Goal: Information Seeking & Learning: Learn about a topic

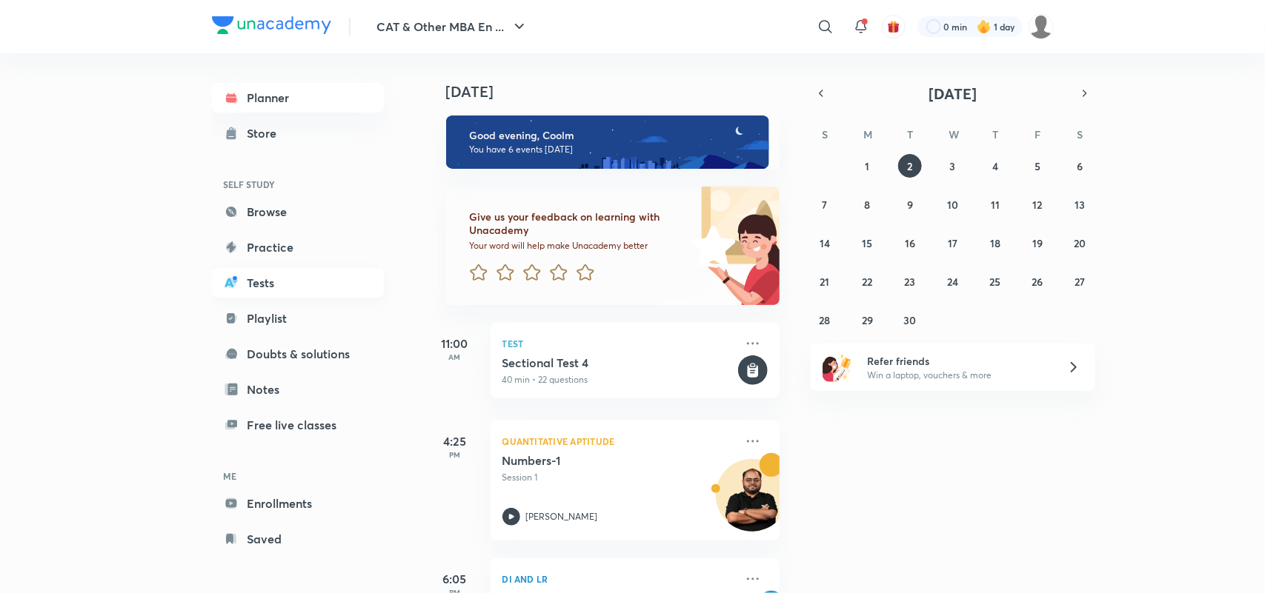
click at [264, 276] on link "Tests" at bounding box center [298, 283] width 172 height 30
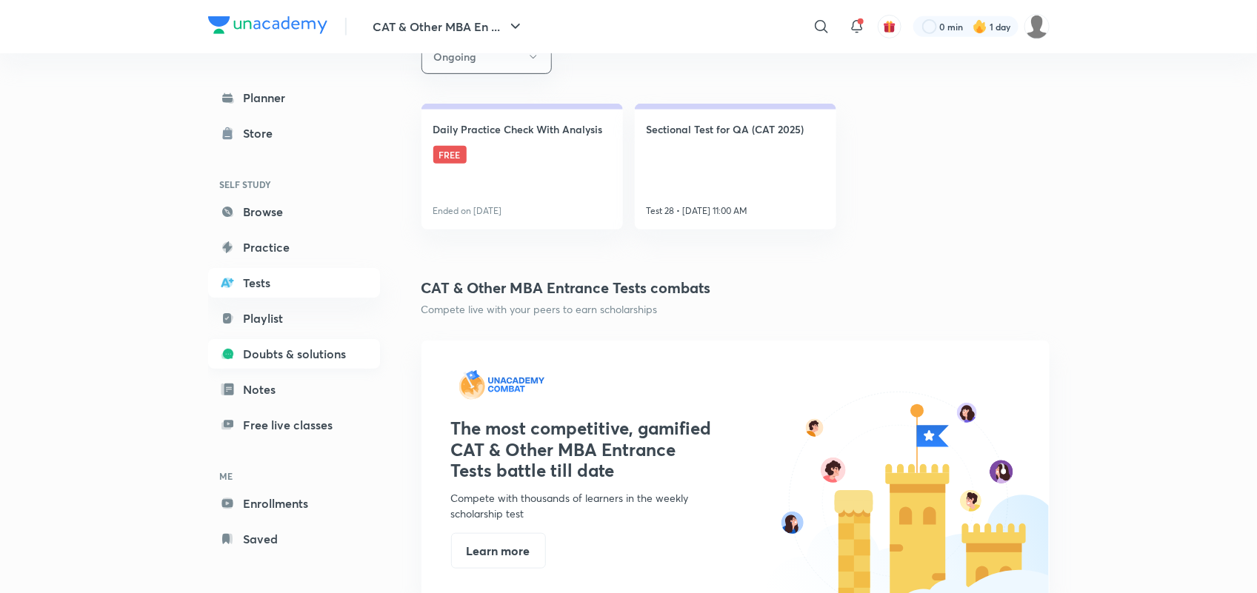
scroll to position [1, 0]
click at [262, 276] on link "Tests" at bounding box center [294, 282] width 172 height 30
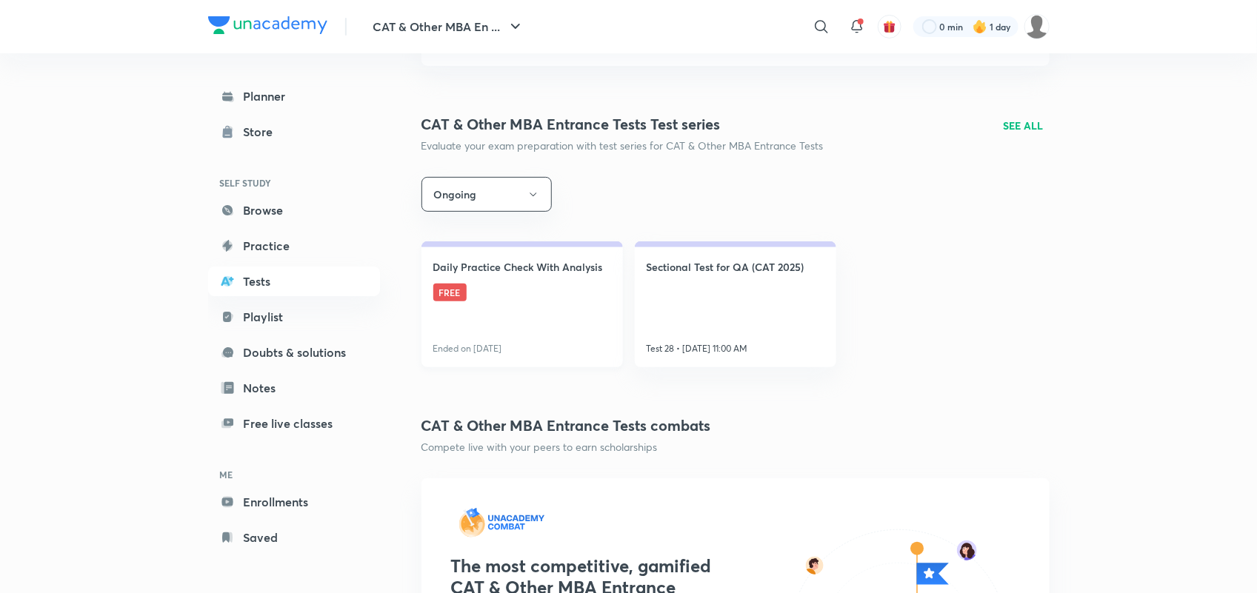
scroll to position [168, 0]
click at [528, 193] on icon "button" at bounding box center [533, 193] width 12 height 12
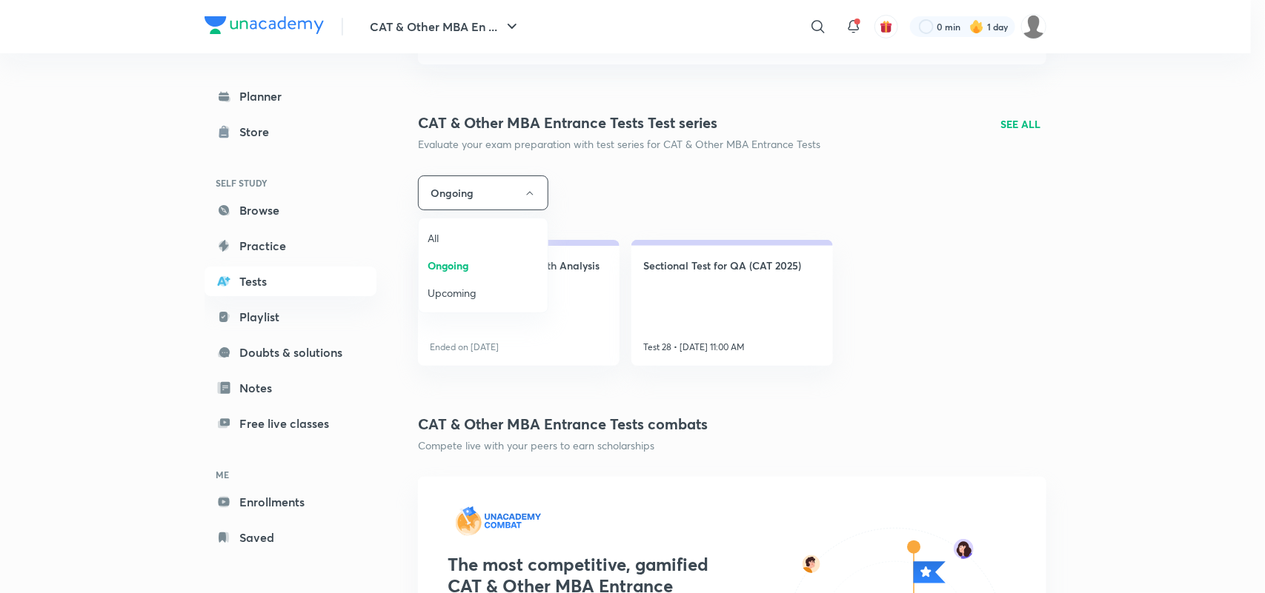
click at [442, 235] on span "All" at bounding box center [482, 238] width 111 height 16
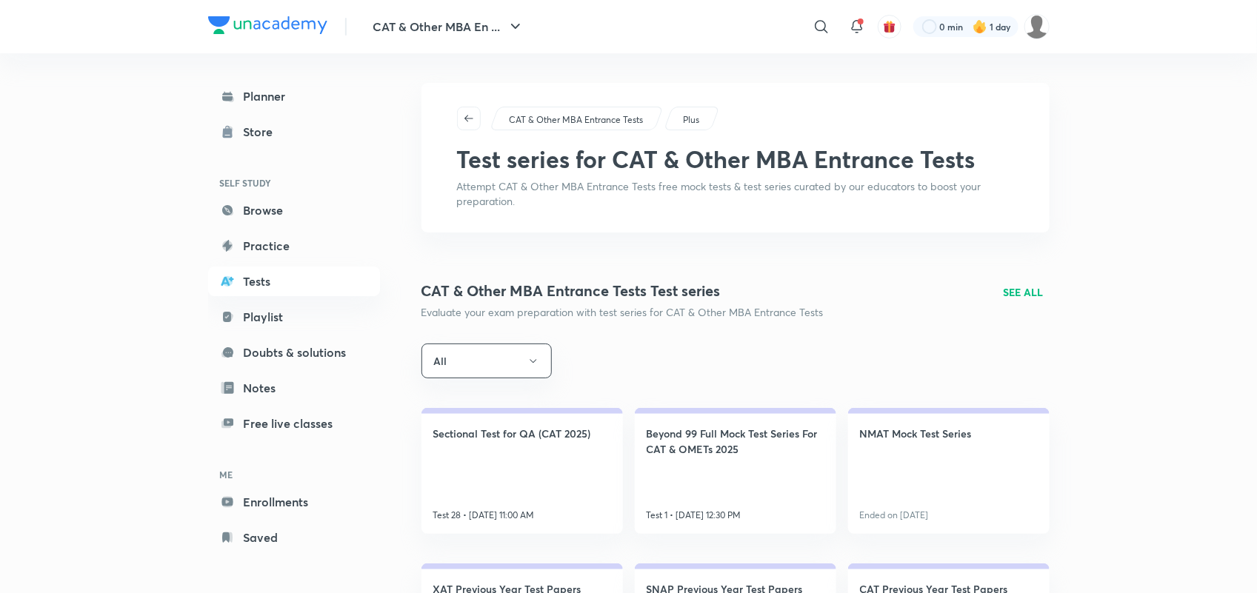
scroll to position [152, 0]
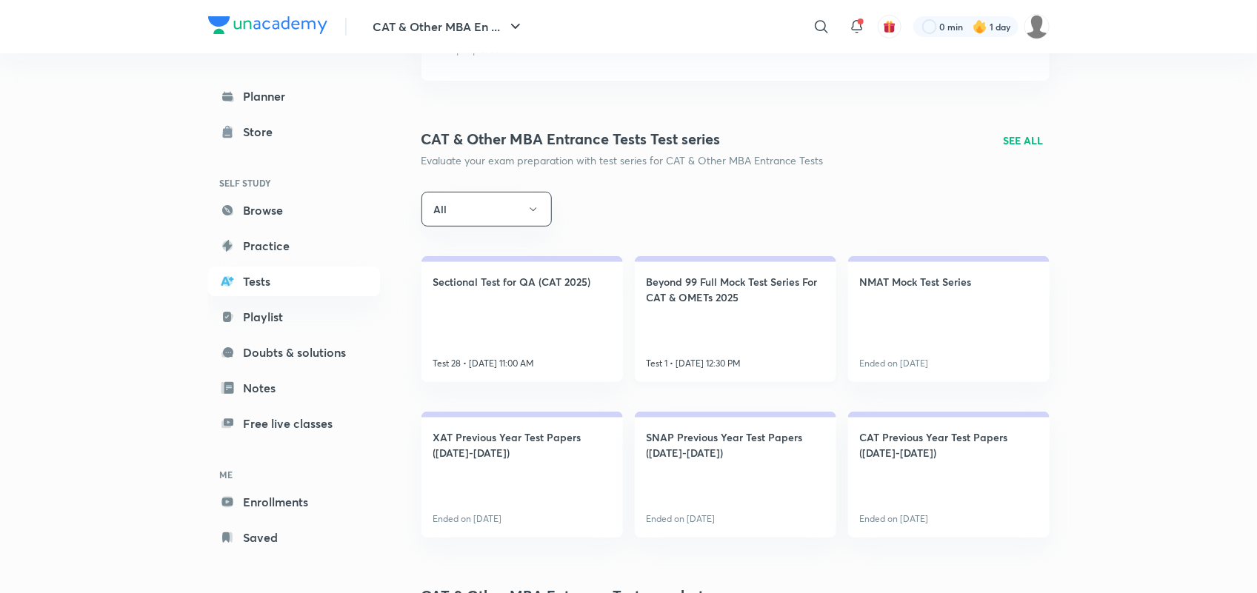
click at [724, 290] on h4 "Beyond 99 Full Mock Test Series For CAT & OMETs 2025" at bounding box center [736, 289] width 178 height 31
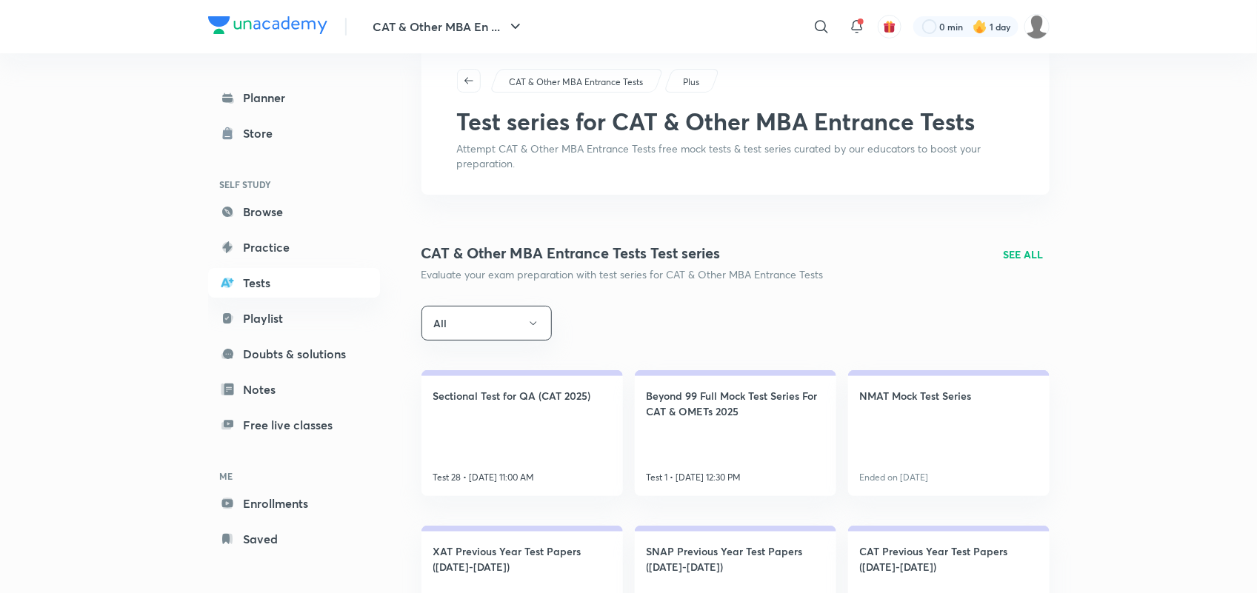
scroll to position [34, 0]
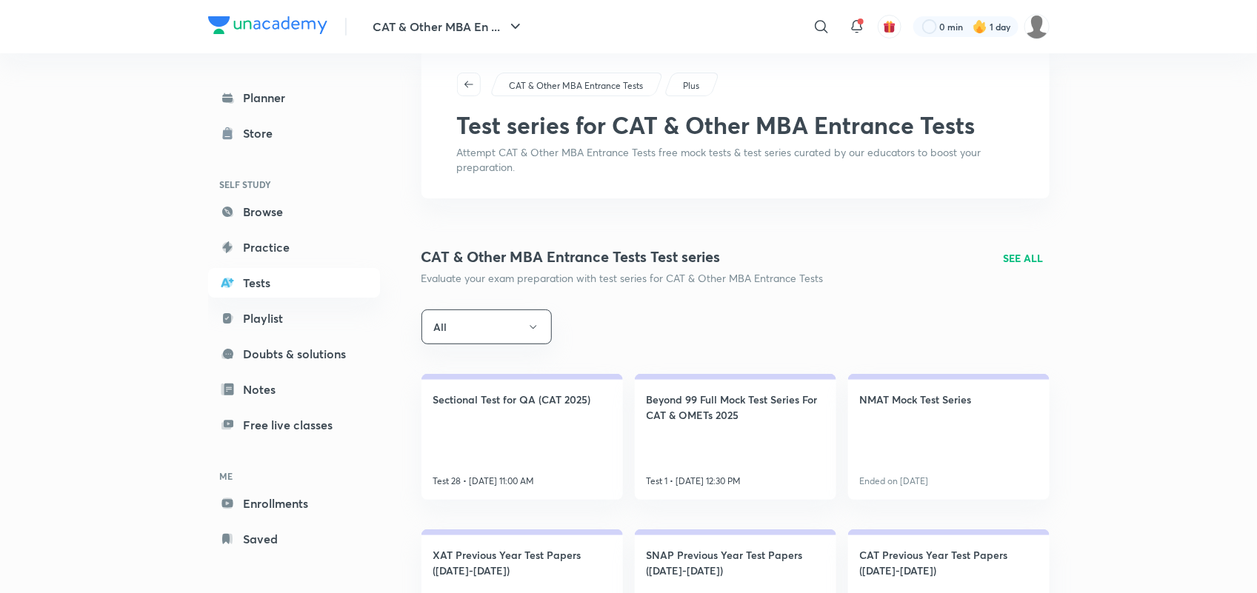
click at [1033, 257] on p "SEE ALL" at bounding box center [1024, 258] width 40 height 16
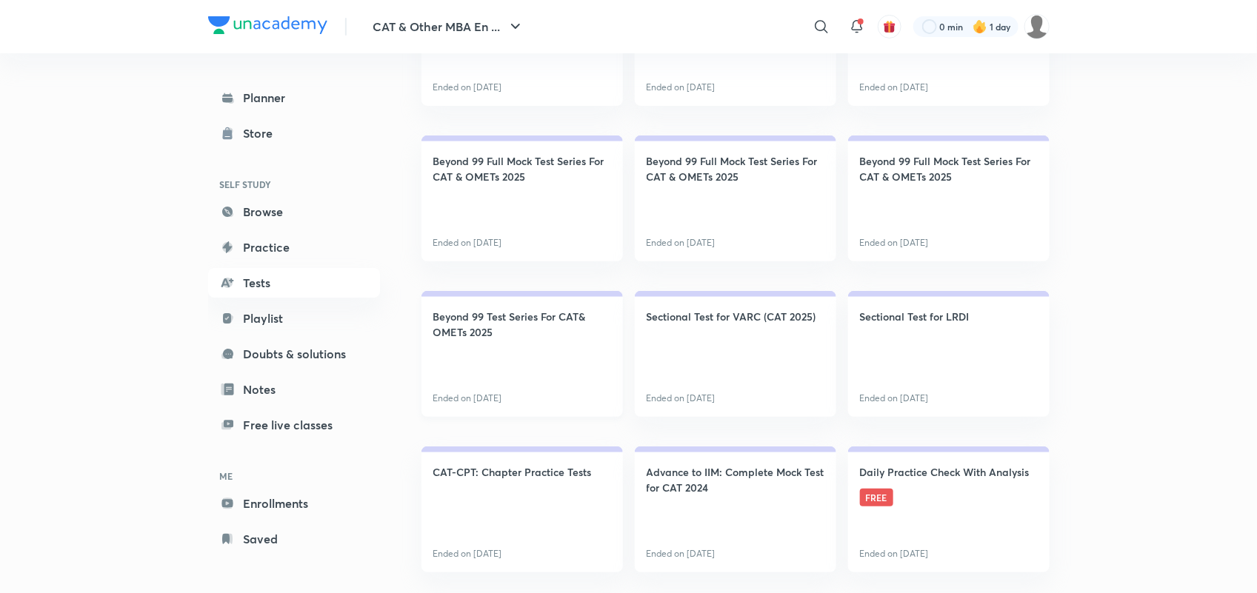
scroll to position [2709, 0]
click at [512, 172] on h4 "Beyond 99 Full Mock Test Series For CAT & OMETs 2025" at bounding box center [522, 168] width 178 height 31
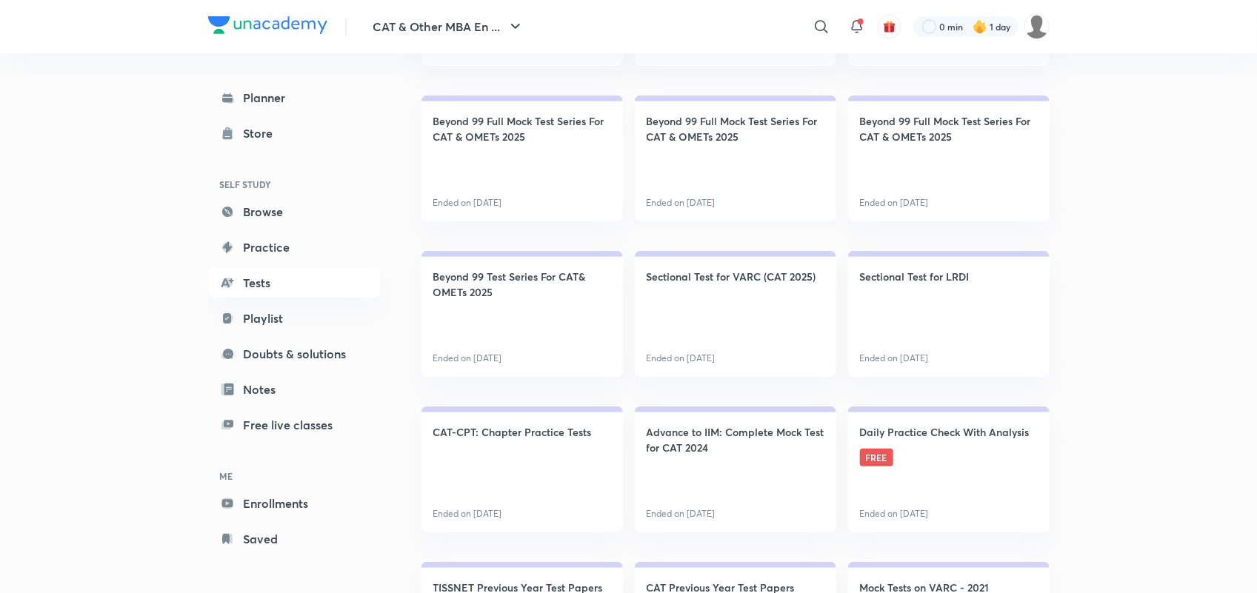
scroll to position [2753, 0]
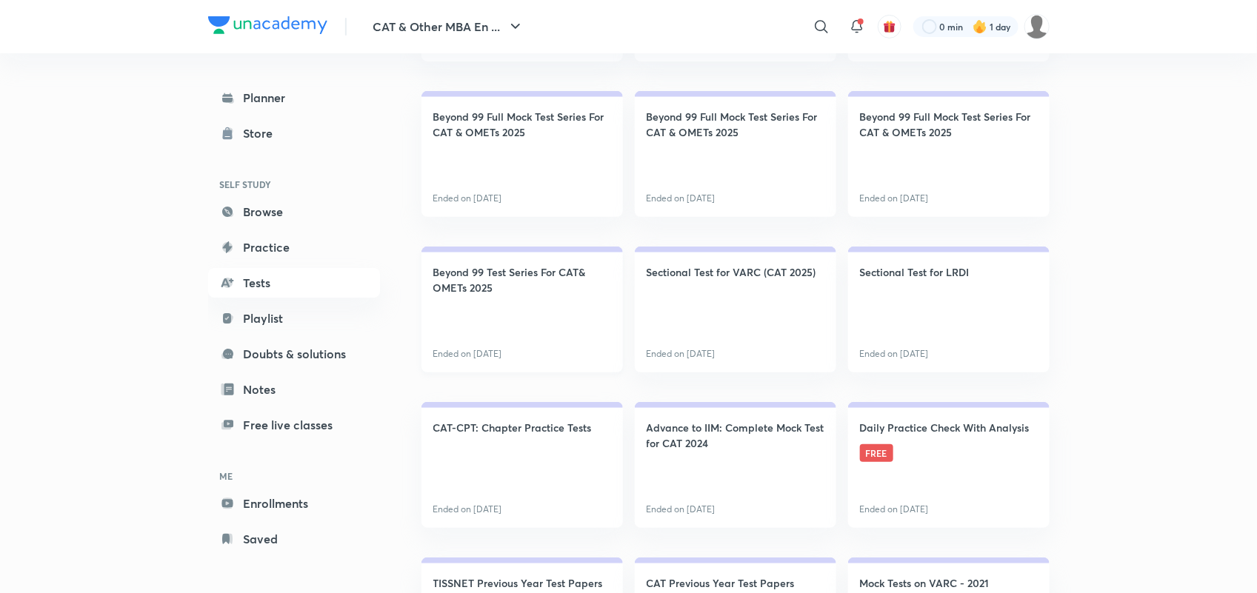
click at [528, 267] on h4 "Beyond 99 Test Series For CAT& OMETs 2025" at bounding box center [522, 279] width 178 height 31
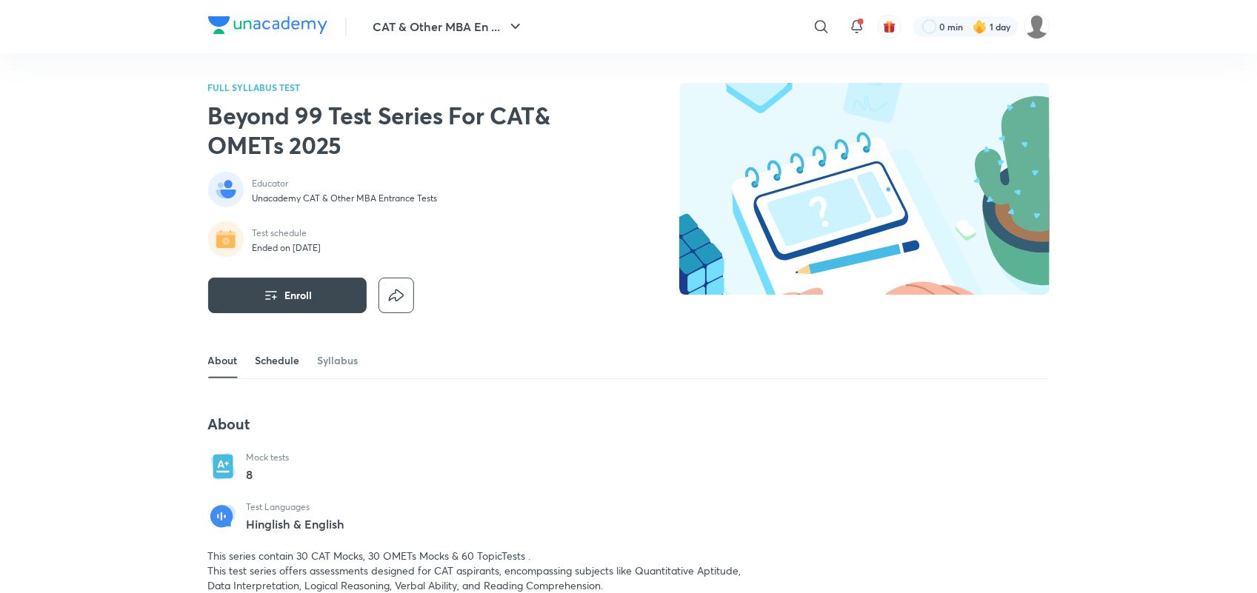
click at [293, 359] on link "Schedule" at bounding box center [278, 361] width 44 height 36
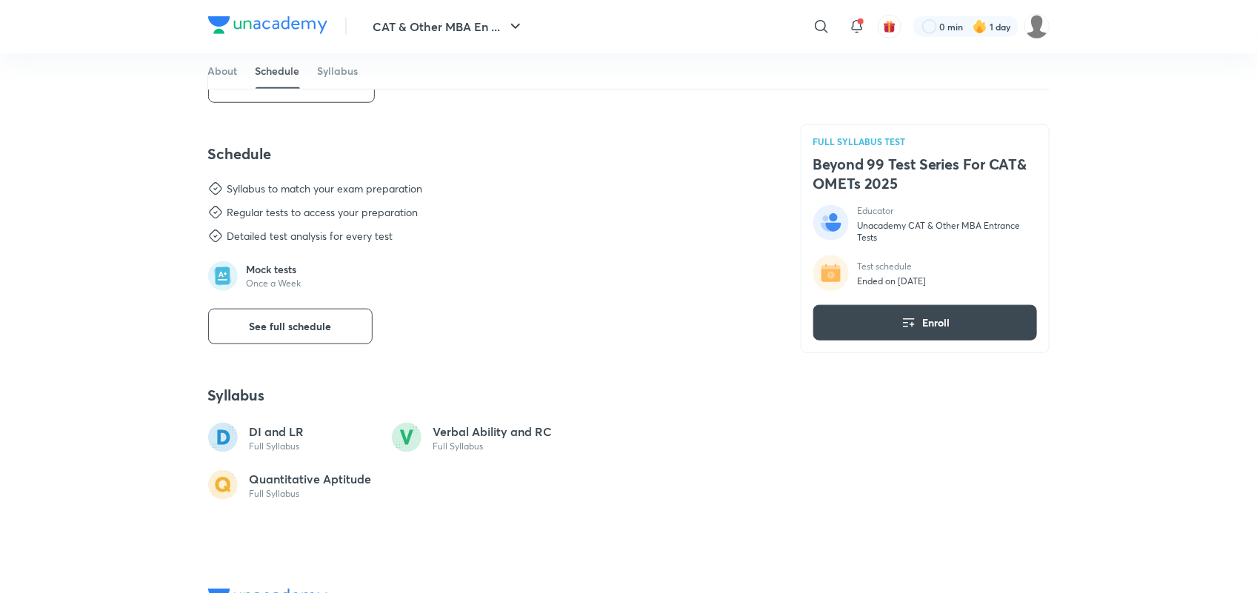
scroll to position [617, 0]
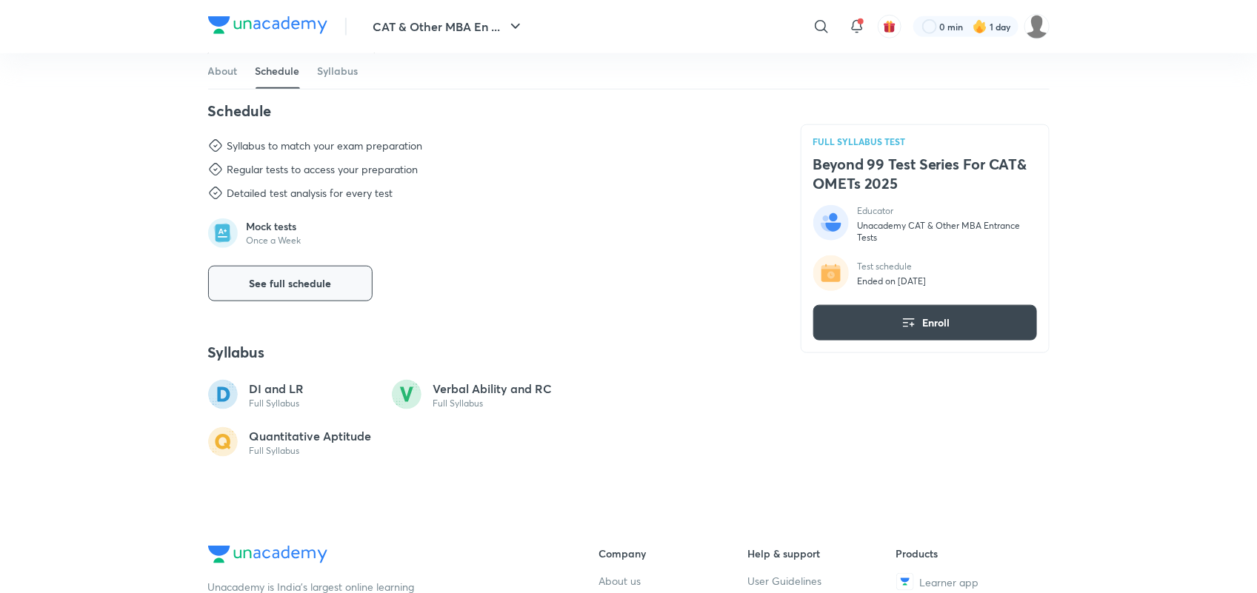
click at [324, 293] on button "See full schedule" at bounding box center [290, 284] width 164 height 36
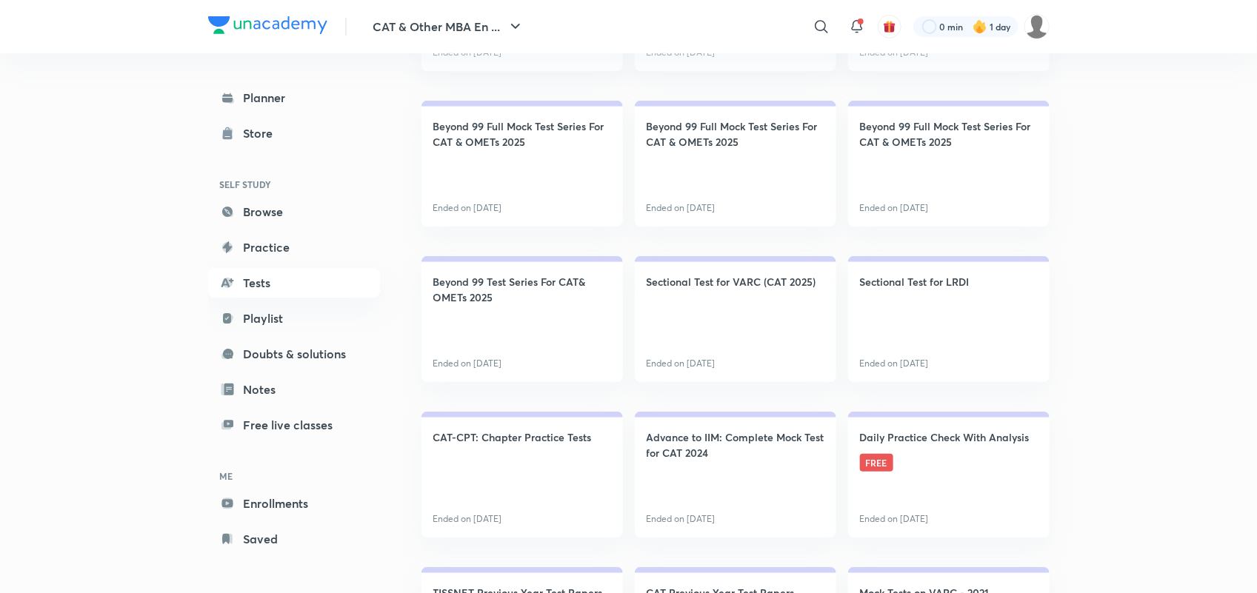
scroll to position [2745, 0]
click at [917, 127] on h4 "Beyond 99 Full Mock Test Series For CAT & OMETs 2025" at bounding box center [949, 132] width 178 height 31
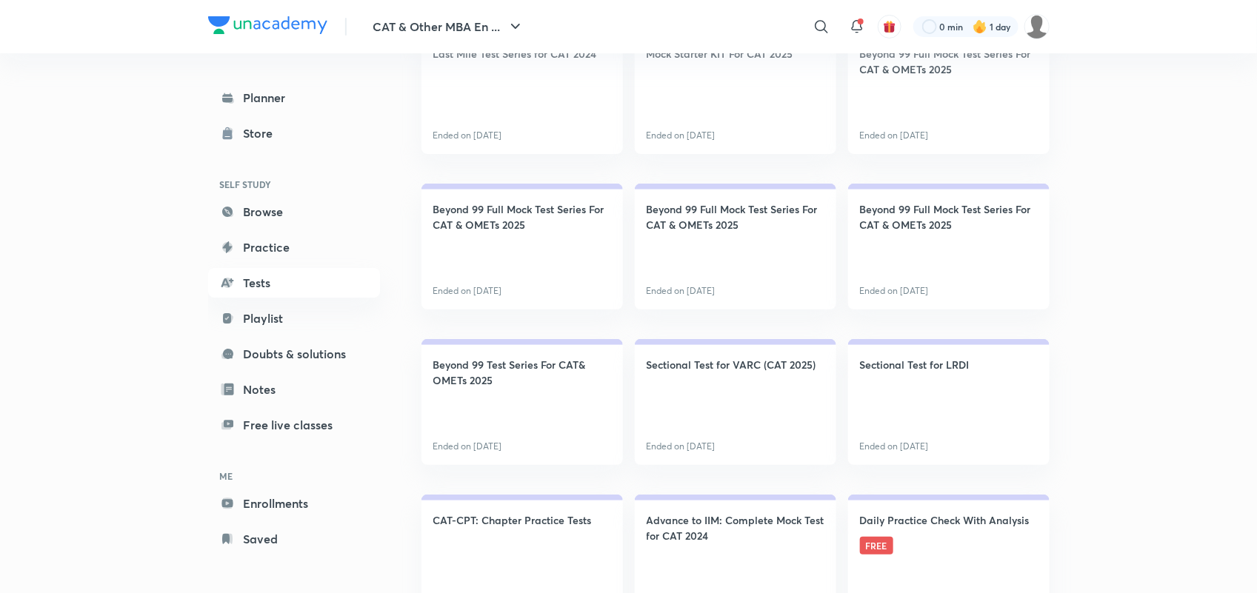
scroll to position [2660, 0]
click at [739, 209] on h4 "Beyond 99 Full Mock Test Series For CAT & OMETs 2025" at bounding box center [736, 217] width 178 height 31
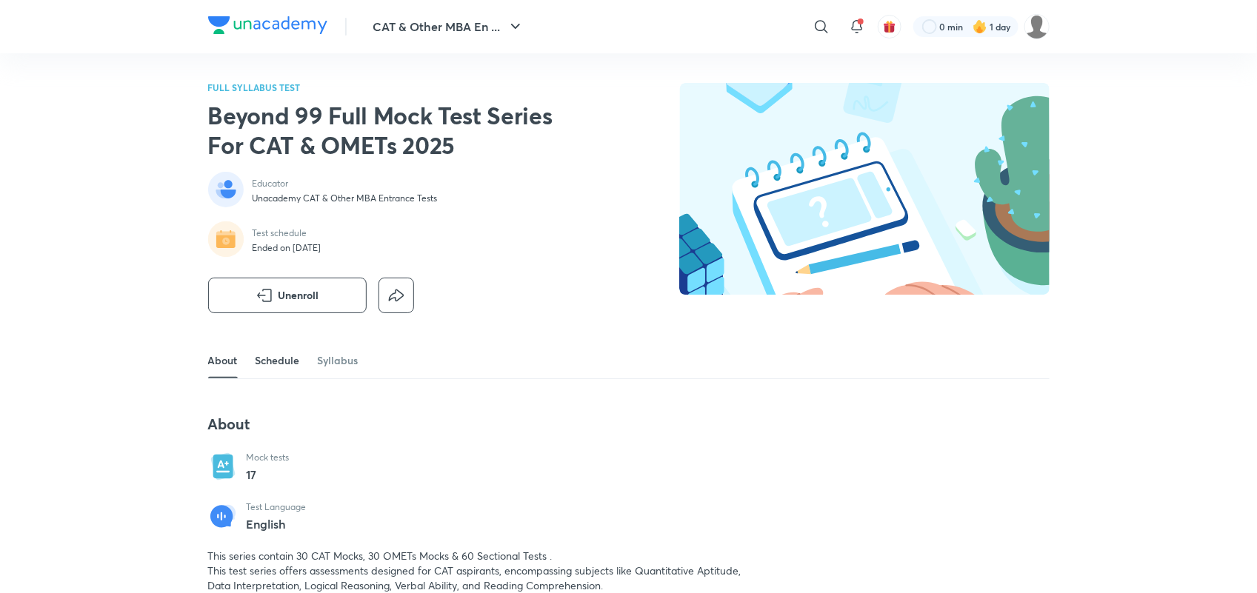
click at [284, 368] on link "Schedule" at bounding box center [278, 361] width 44 height 36
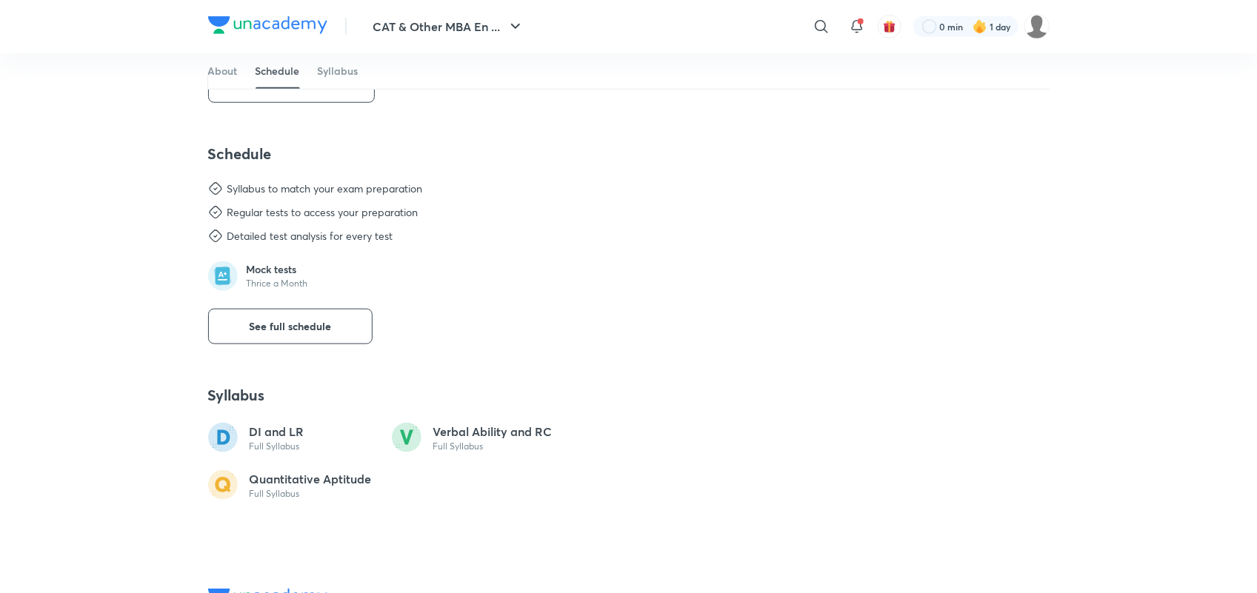
scroll to position [617, 0]
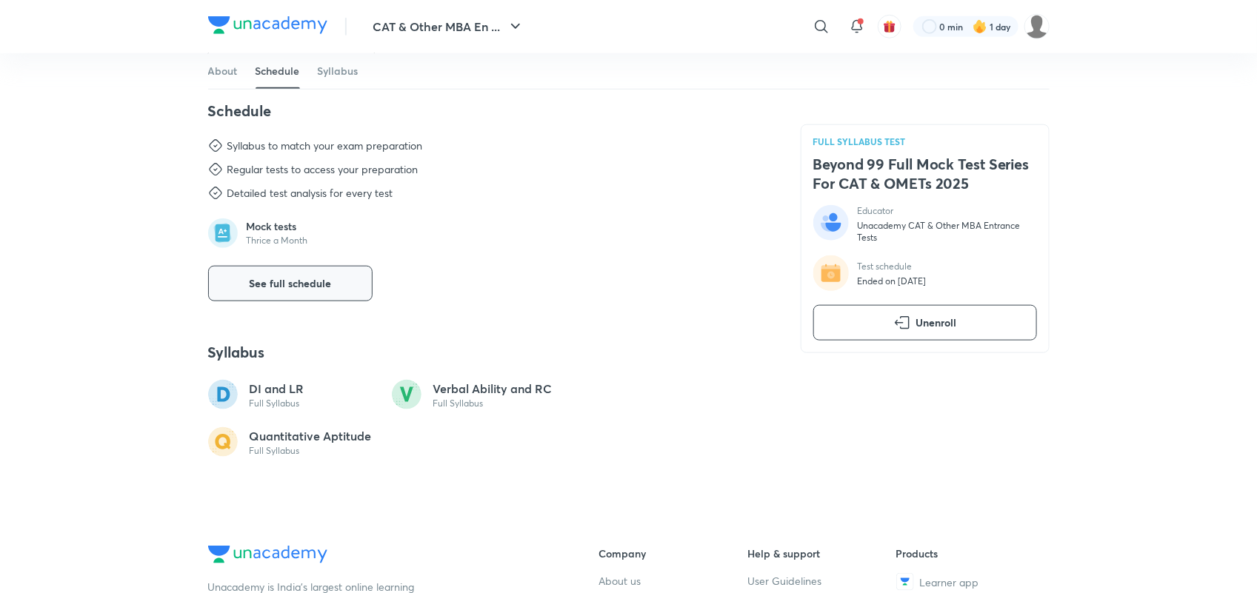
click at [287, 282] on span "See full schedule" at bounding box center [290, 283] width 82 height 15
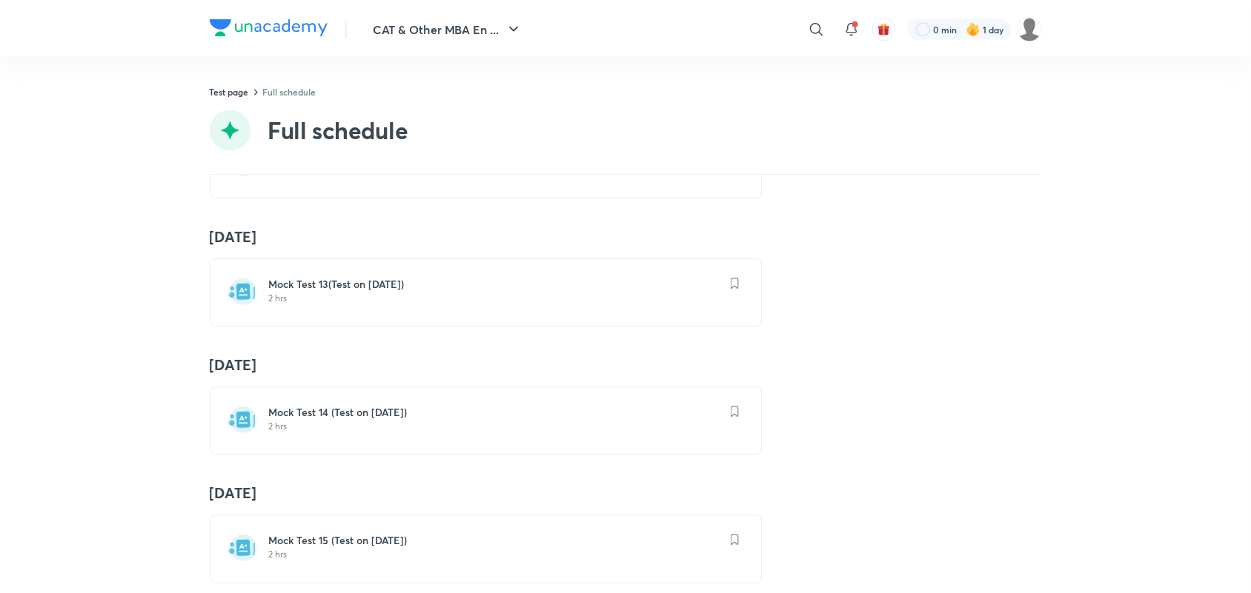
scroll to position [1848, 0]
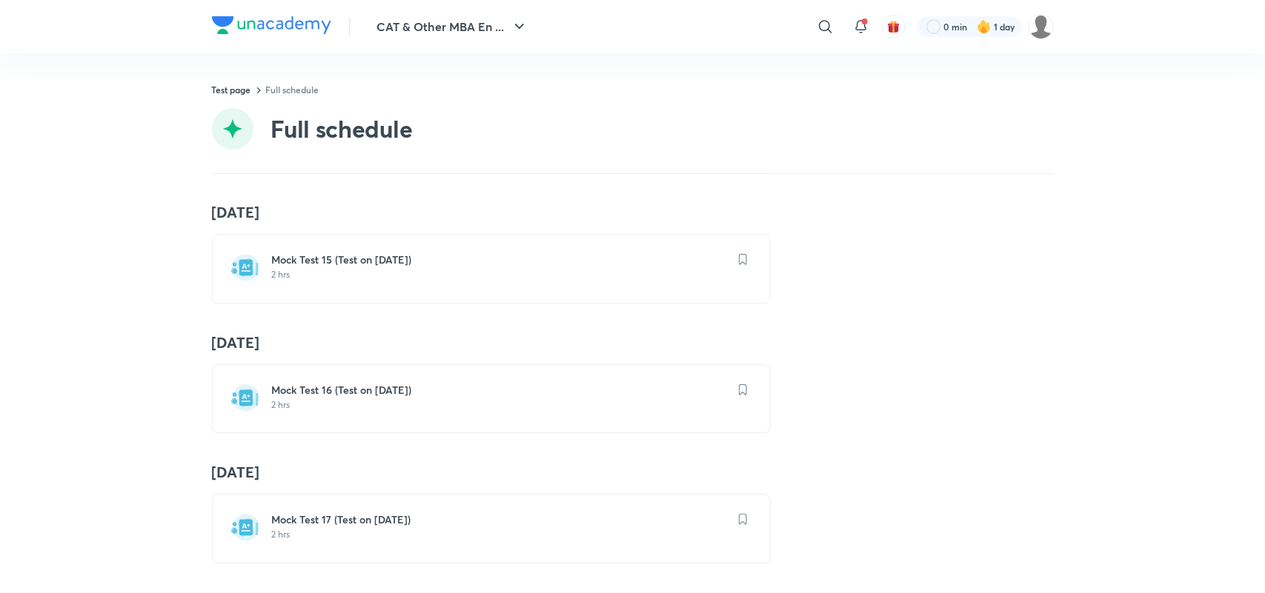
click at [298, 529] on p "2 hrs" at bounding box center [500, 535] width 456 height 12
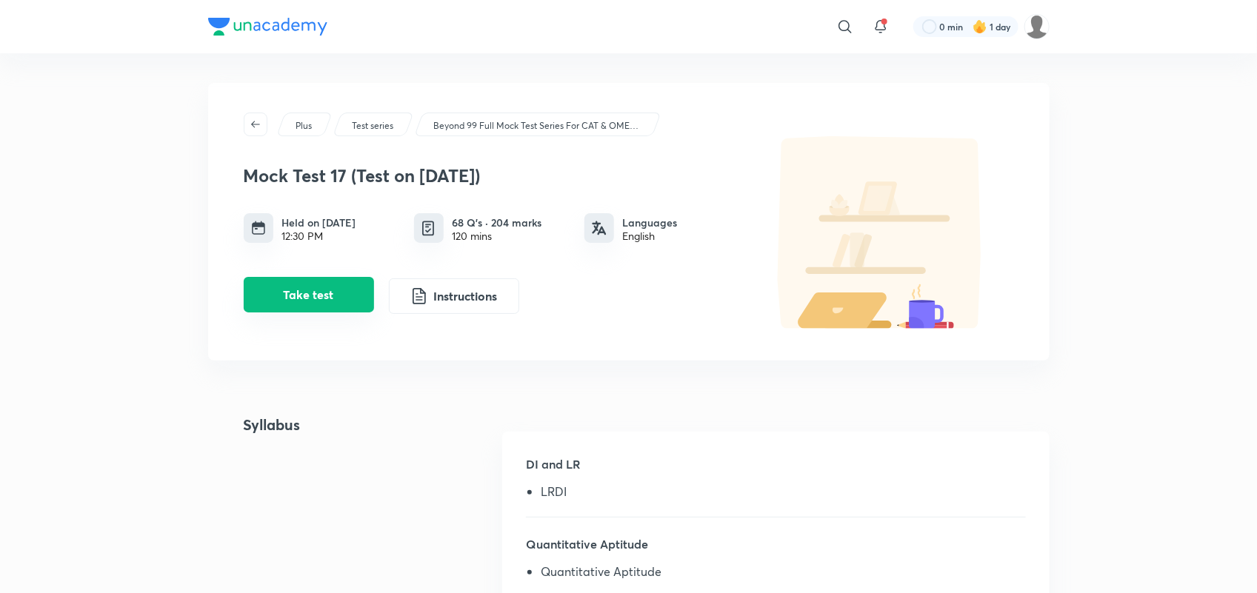
click at [330, 299] on button "Take test" at bounding box center [309, 295] width 130 height 36
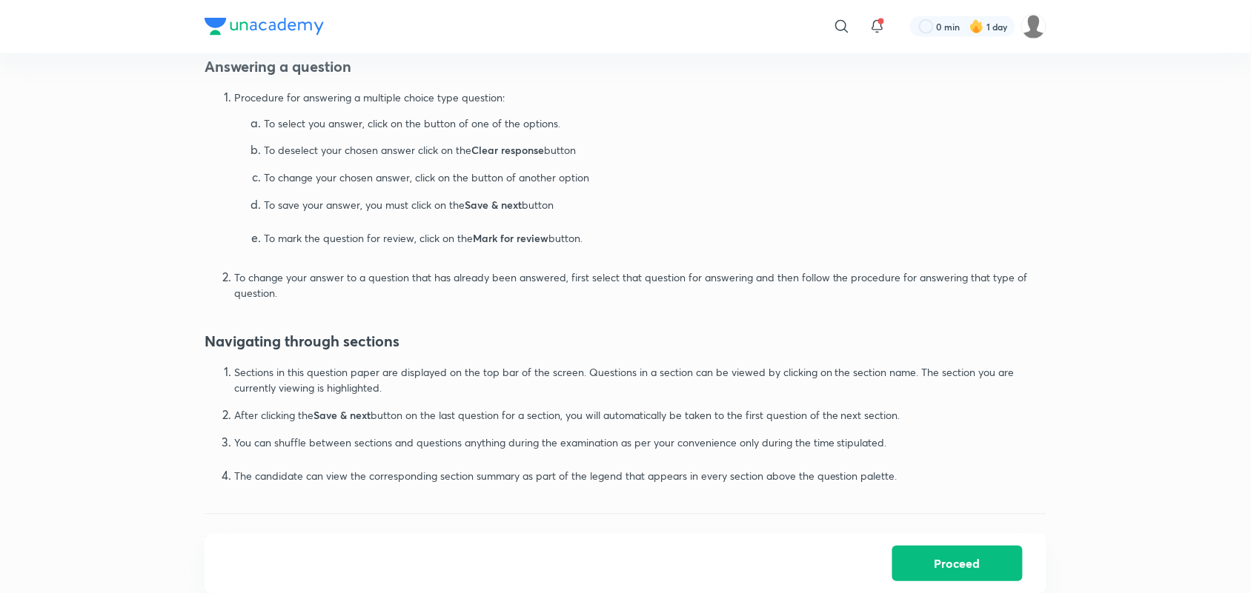
scroll to position [834, 0]
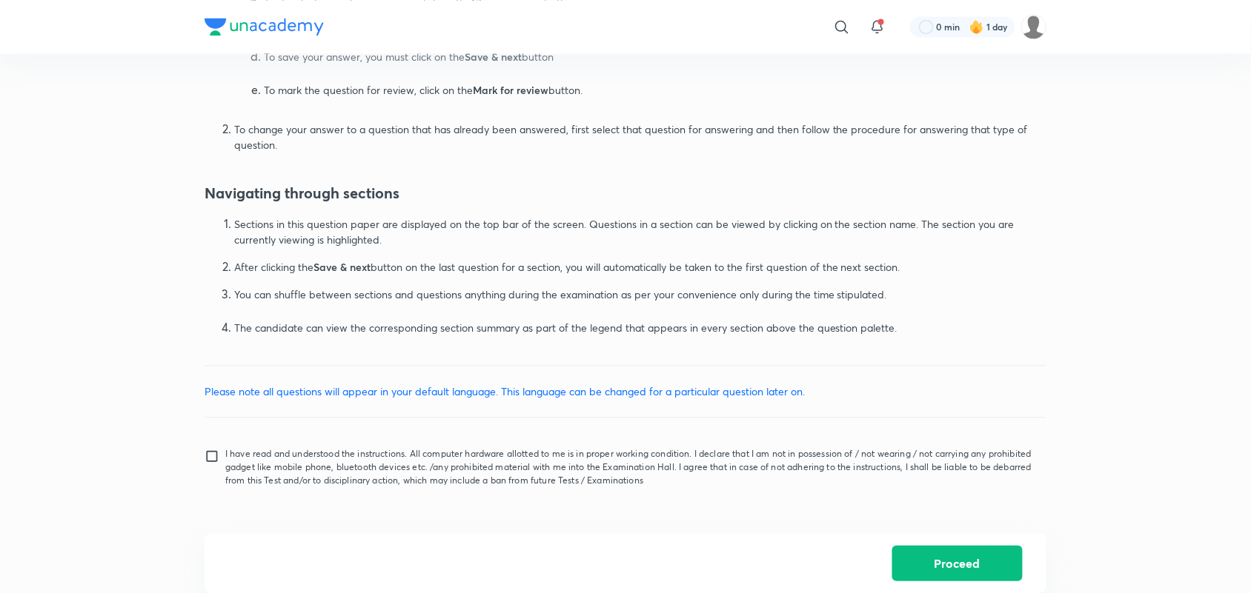
click at [217, 458] on input "I have read and understood the instructions. All computer hardware allotted to …" at bounding box center [214, 467] width 21 height 37
checkbox input "true"
click at [980, 554] on button "Proceed" at bounding box center [957, 563] width 130 height 36
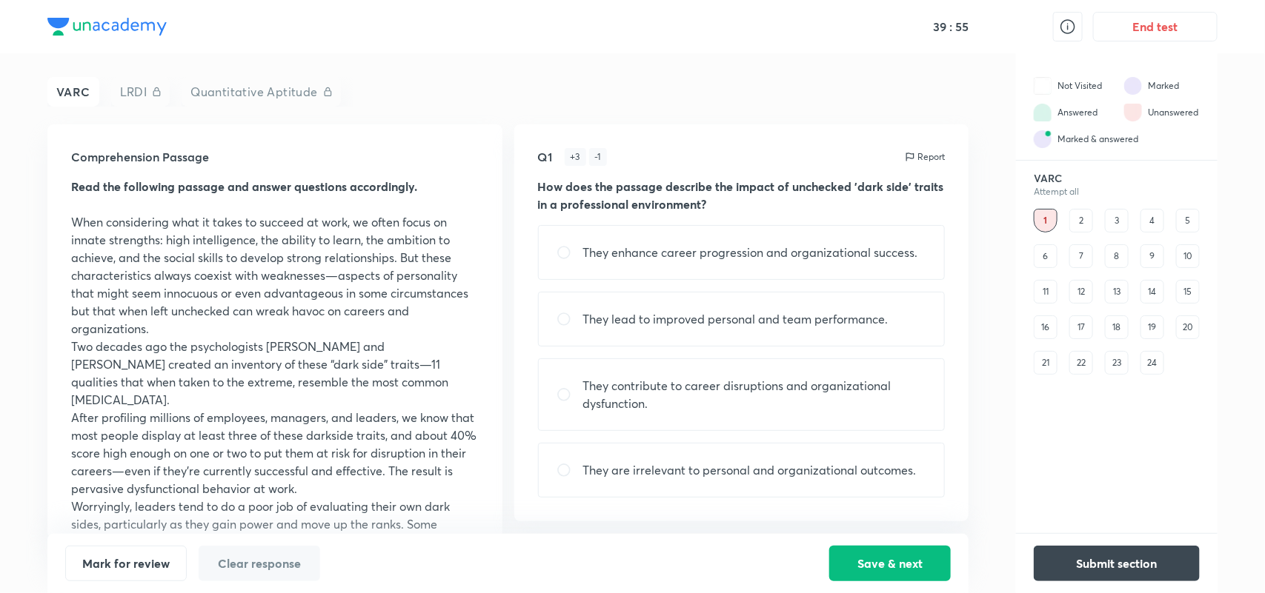
click at [565, 250] on input "radio" at bounding box center [569, 252] width 27 height 15
radio input "true"
click at [1075, 220] on div "2" at bounding box center [1081, 221] width 24 height 24
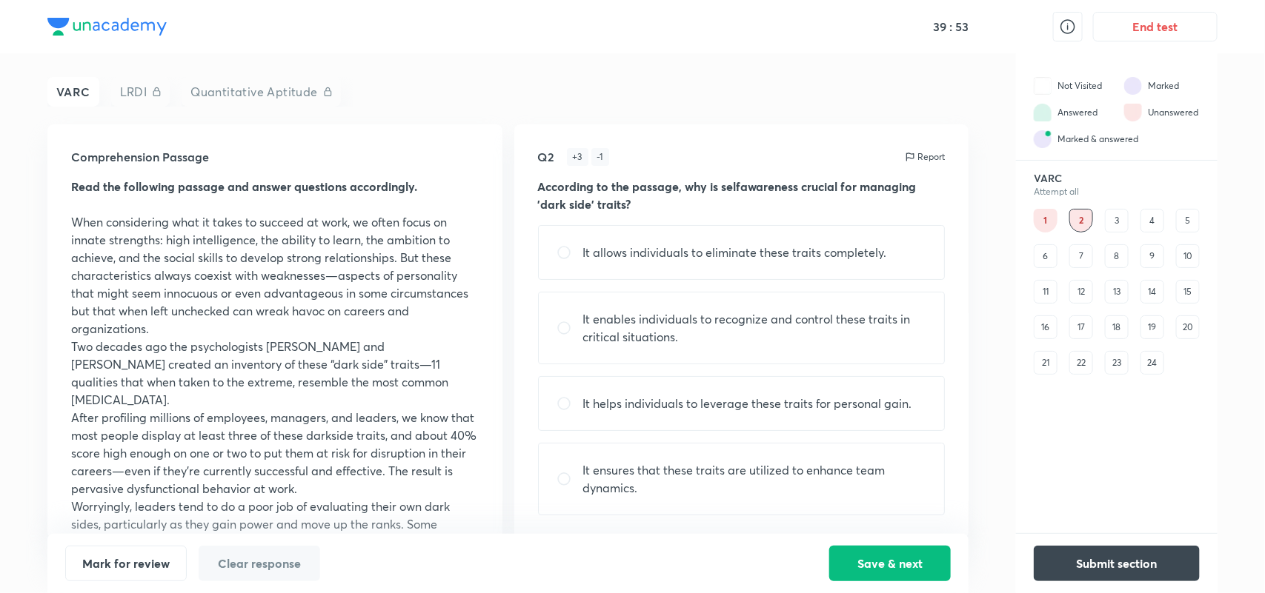
click at [694, 331] on p "It enables individuals to recognize and control these traits in critical situat…" at bounding box center [755, 328] width 344 height 36
radio input "true"
click at [1117, 213] on div "3" at bounding box center [1117, 221] width 24 height 24
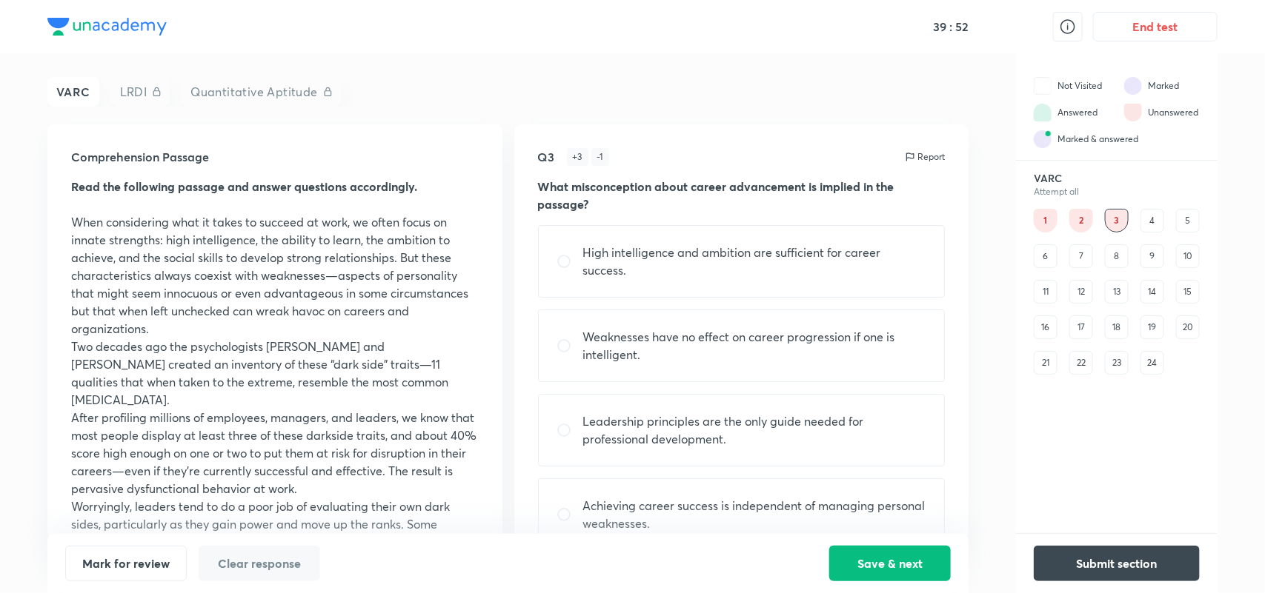
click at [634, 415] on p "Leadership principles are the only guide needed for professional development." at bounding box center [755, 431] width 344 height 36
radio input "true"
click at [1152, 216] on div "4" at bounding box center [1152, 221] width 24 height 24
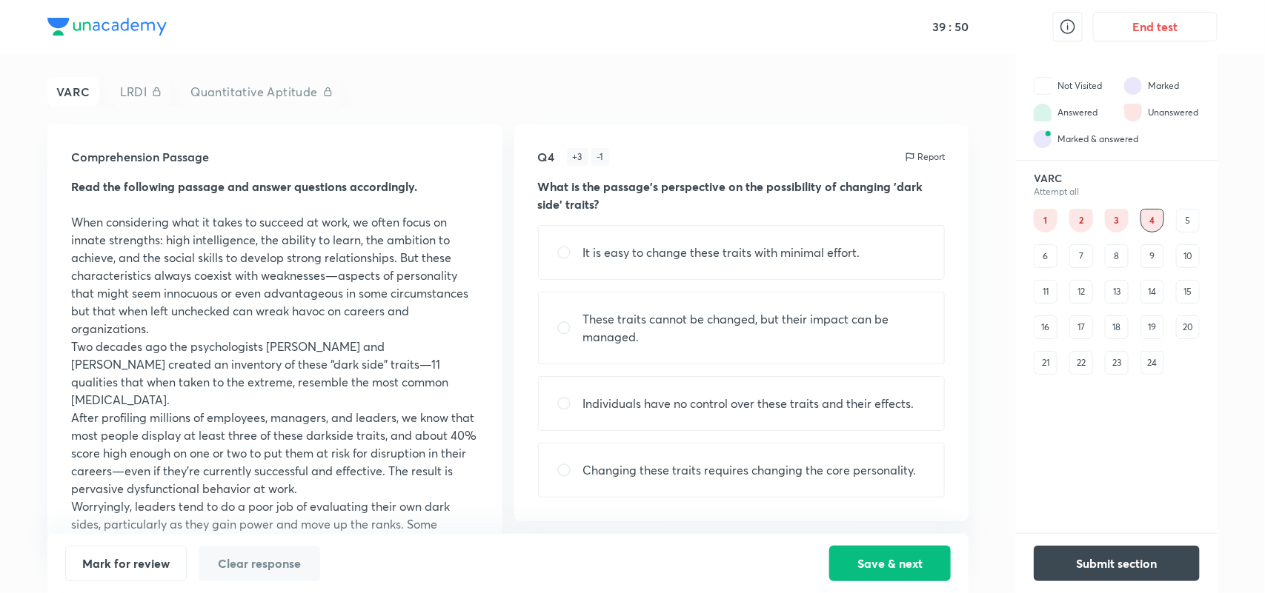
click at [579, 401] on input "radio" at bounding box center [569, 403] width 27 height 15
radio input "true"
click at [1184, 248] on div "10" at bounding box center [1188, 256] width 24 height 24
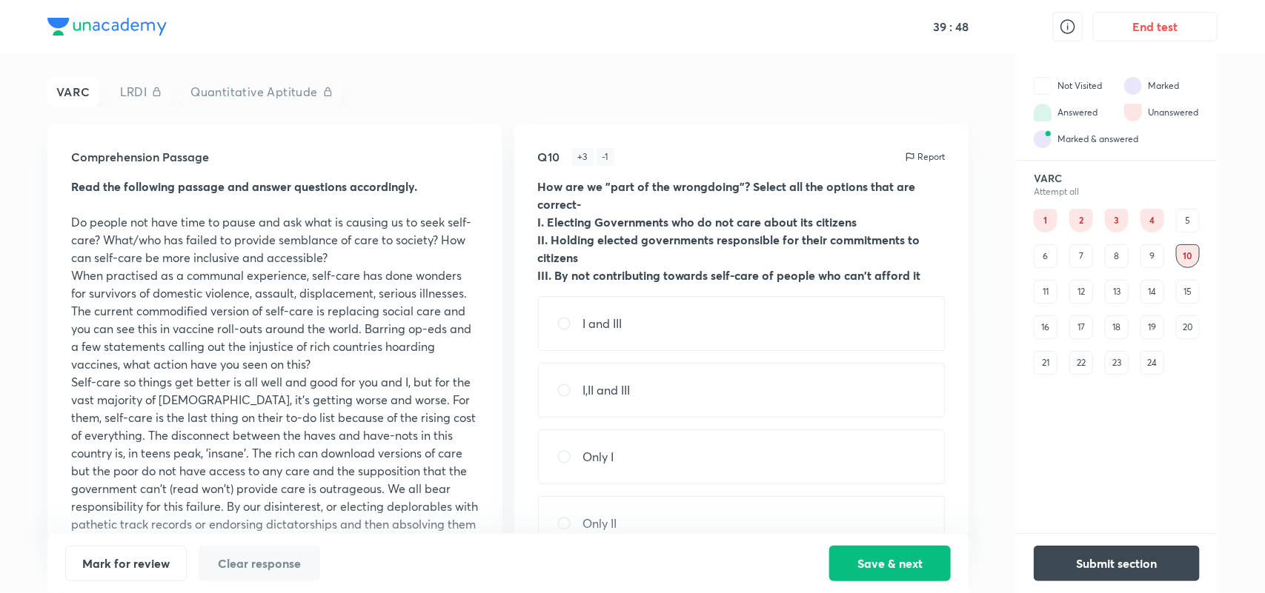
click at [643, 411] on div "I,II and III" at bounding box center [741, 390] width 407 height 55
radio input "true"
click at [1158, 363] on div "24" at bounding box center [1152, 363] width 24 height 24
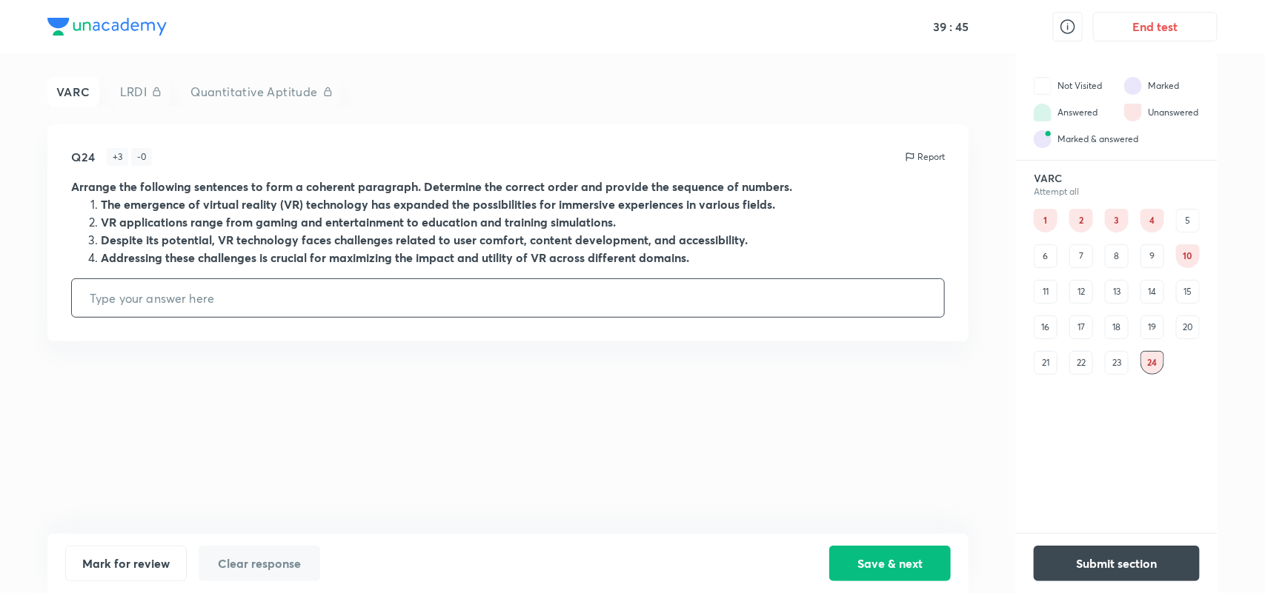
click at [350, 299] on input "text" at bounding box center [508, 298] width 872 height 38
type input "3241"
click at [908, 562] on button "Save & next" at bounding box center [889, 563] width 121 height 36
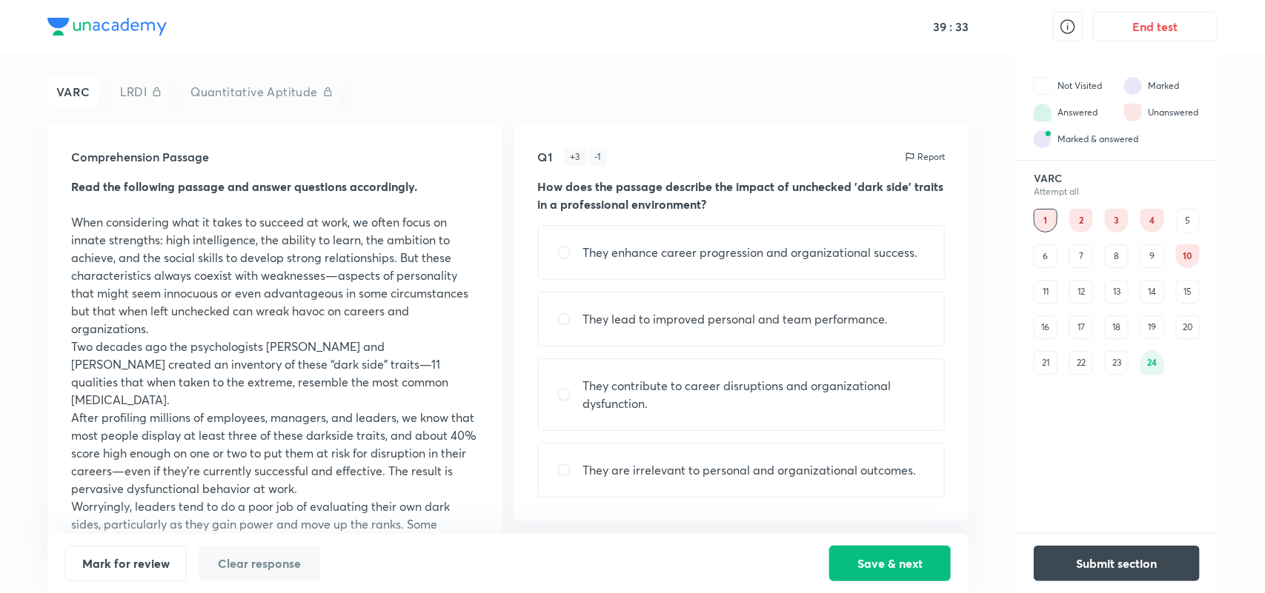
click at [625, 256] on p "They enhance career progression and organizational success." at bounding box center [750, 253] width 335 height 18
radio input "true"
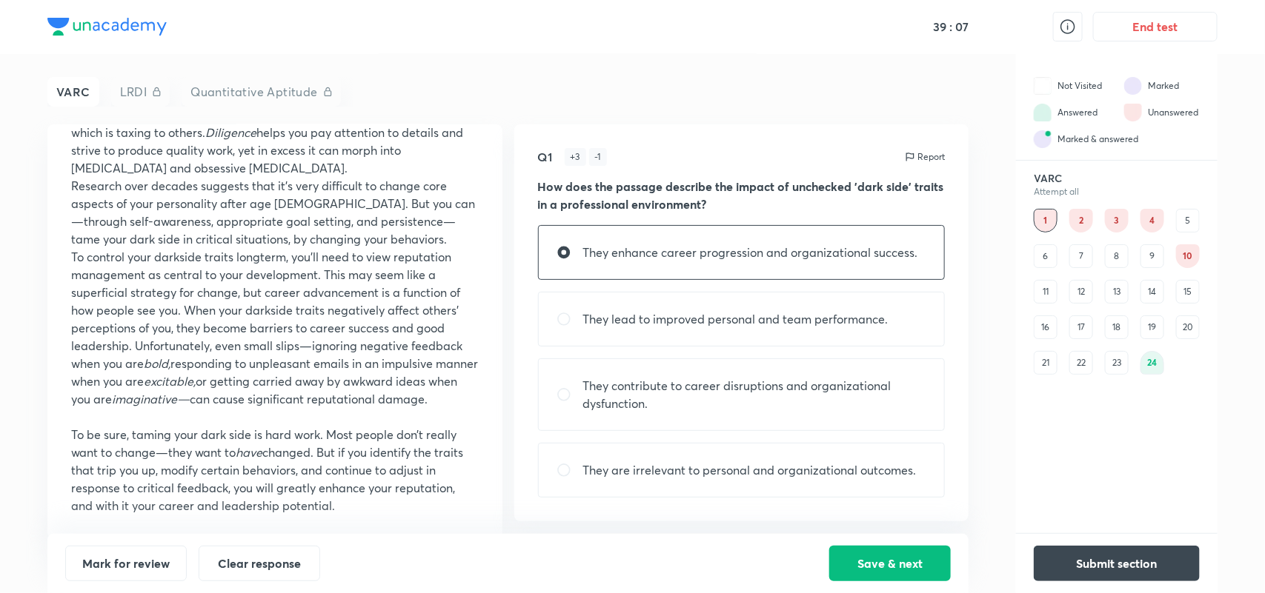
click at [947, 31] on h5 "39 :" at bounding box center [941, 26] width 22 height 15
click at [1075, 31] on icon at bounding box center [1068, 27] width 18 height 18
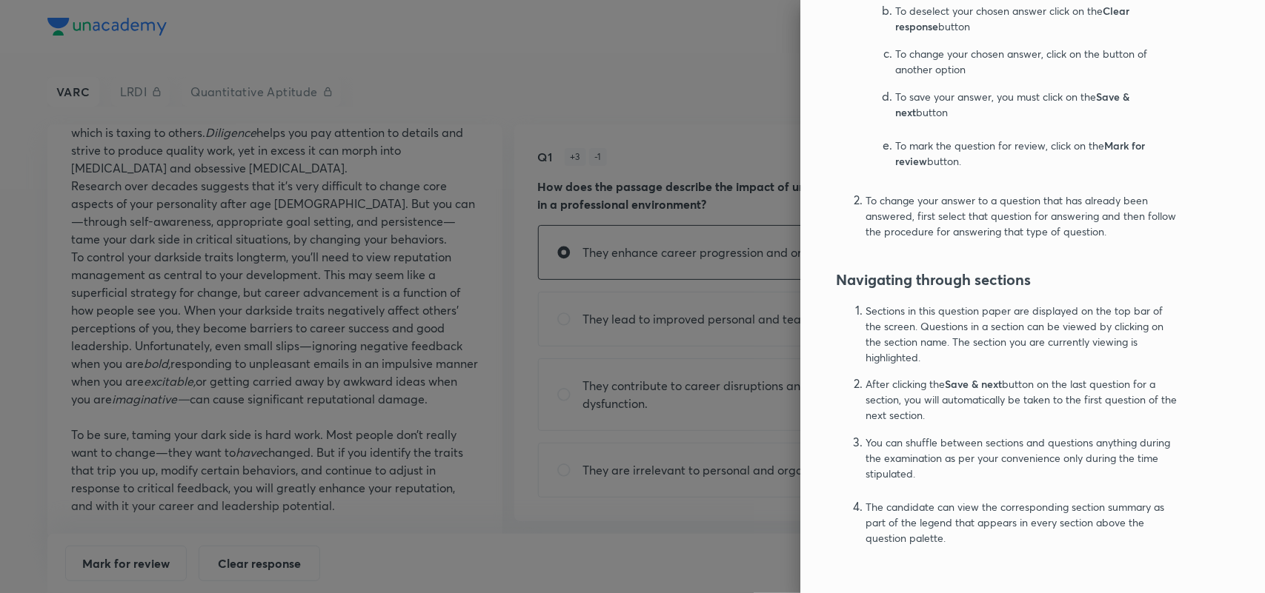
scroll to position [0, 0]
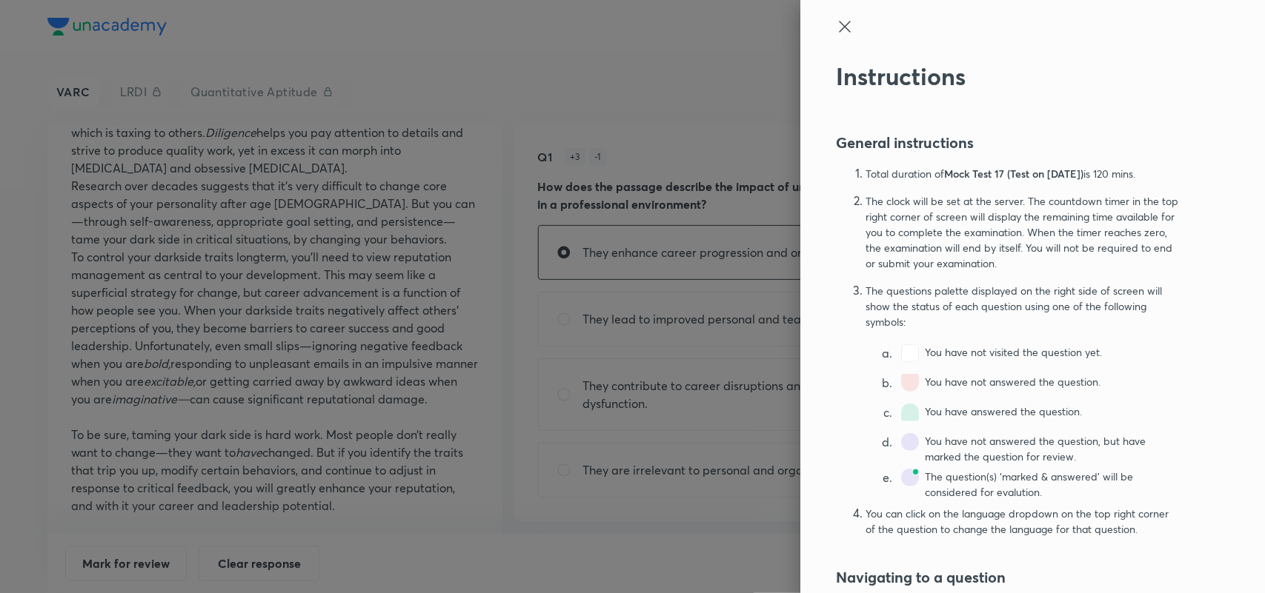
click at [836, 35] on icon at bounding box center [845, 27] width 18 height 18
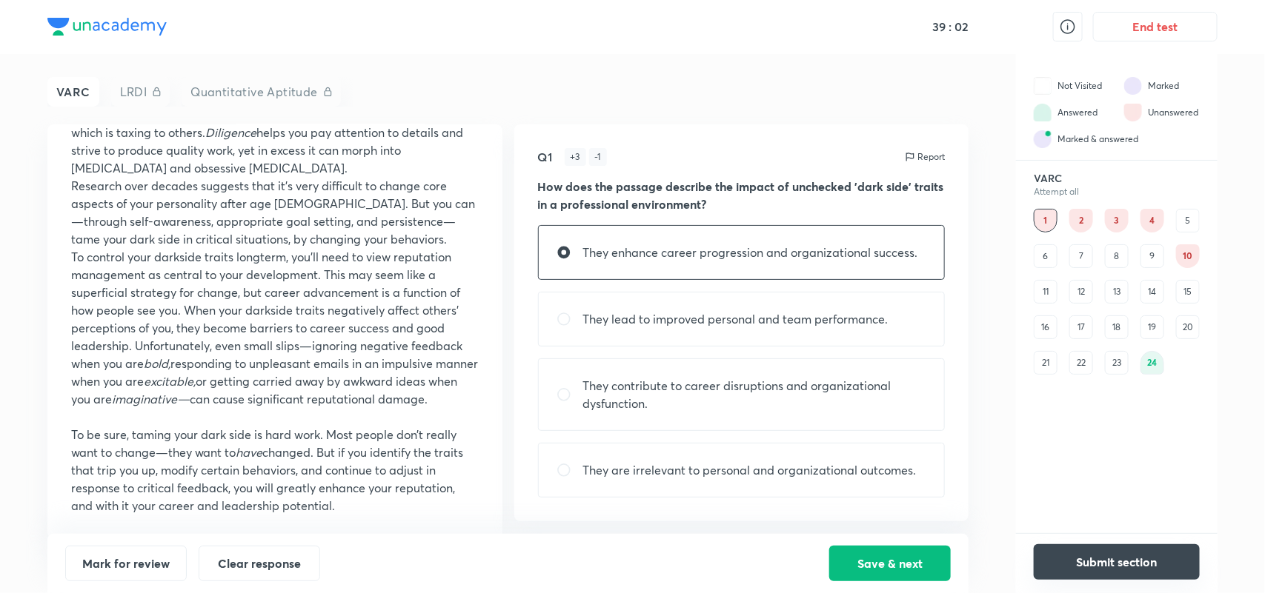
click at [1138, 553] on button "Submit section" at bounding box center [1116, 563] width 166 height 36
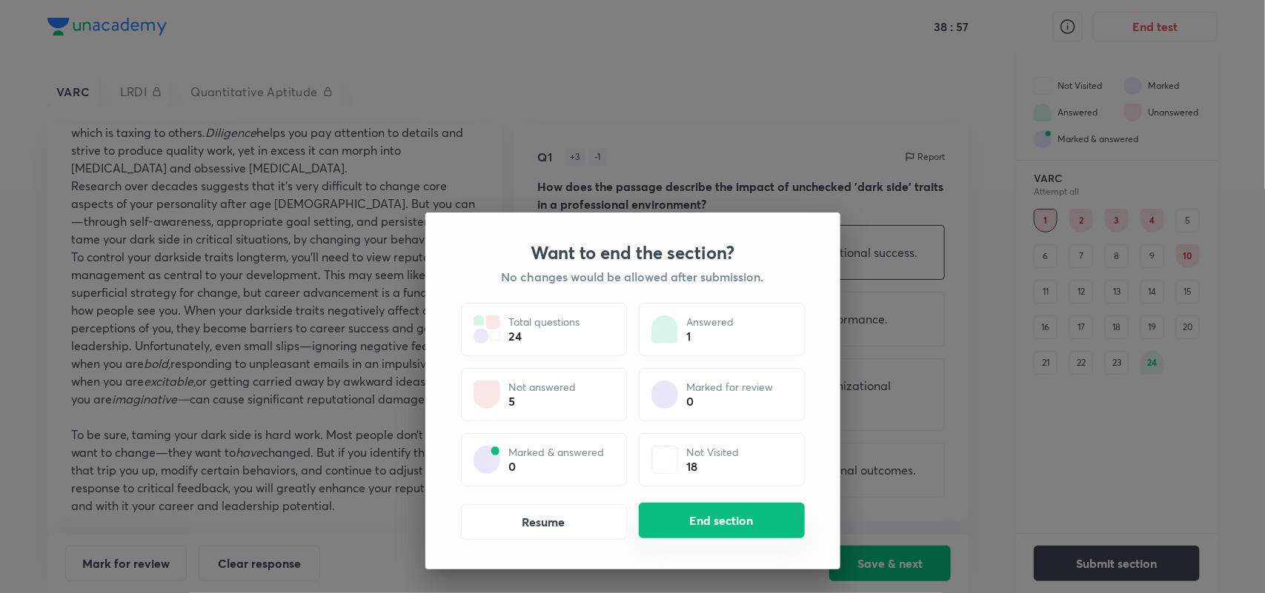
click at [732, 520] on button "End section" at bounding box center [722, 521] width 166 height 36
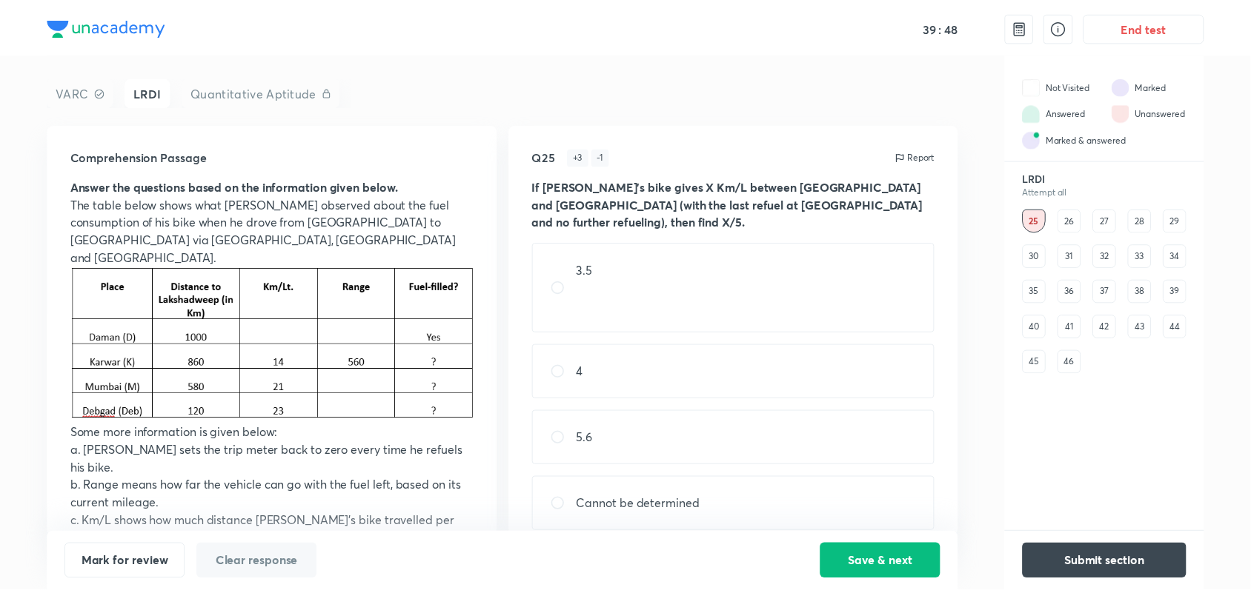
scroll to position [1, 0]
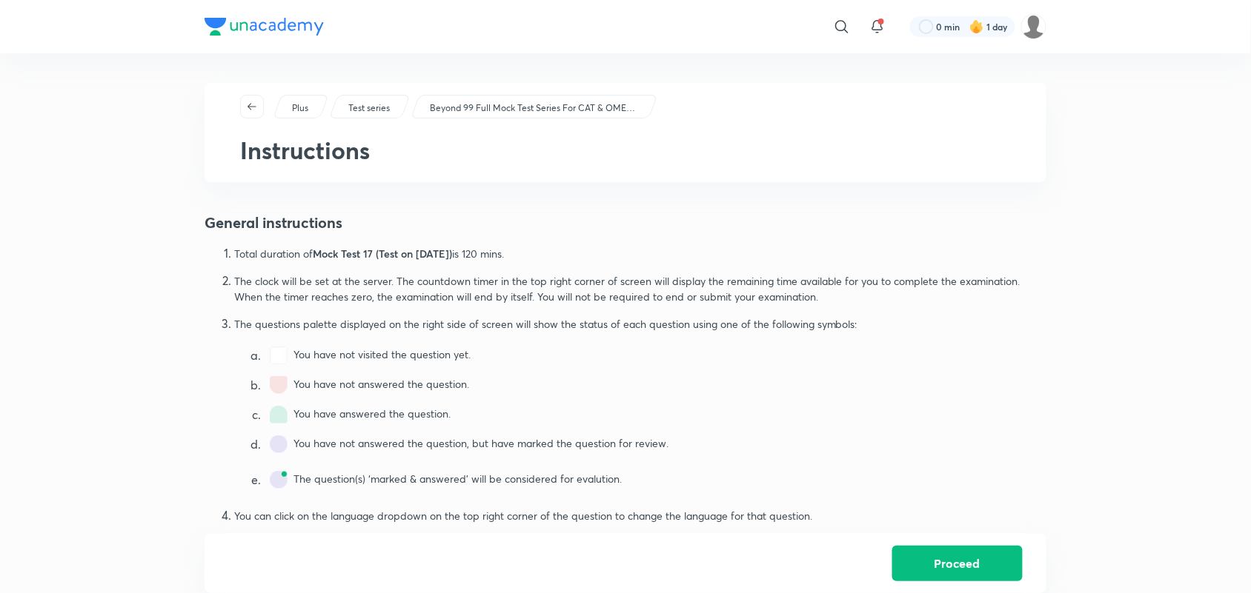
click at [231, 24] on img at bounding box center [263, 27] width 119 height 18
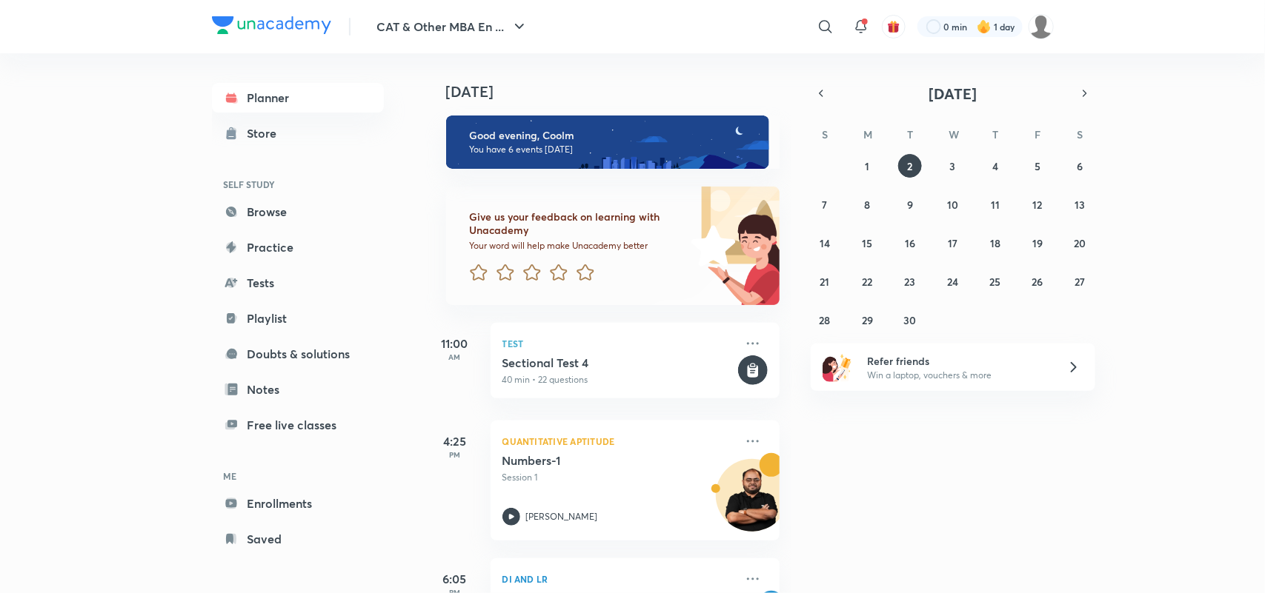
click at [275, 212] on link "Browse" at bounding box center [298, 212] width 172 height 30
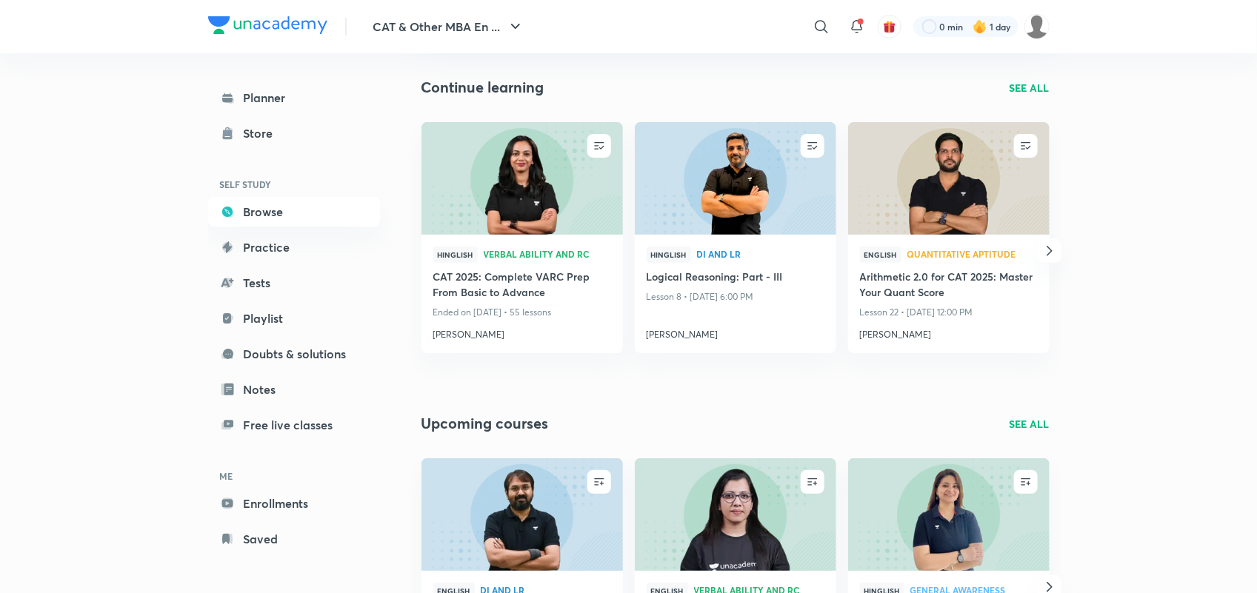
scroll to position [145, 0]
click at [1052, 253] on icon "button" at bounding box center [1050, 252] width 18 height 18
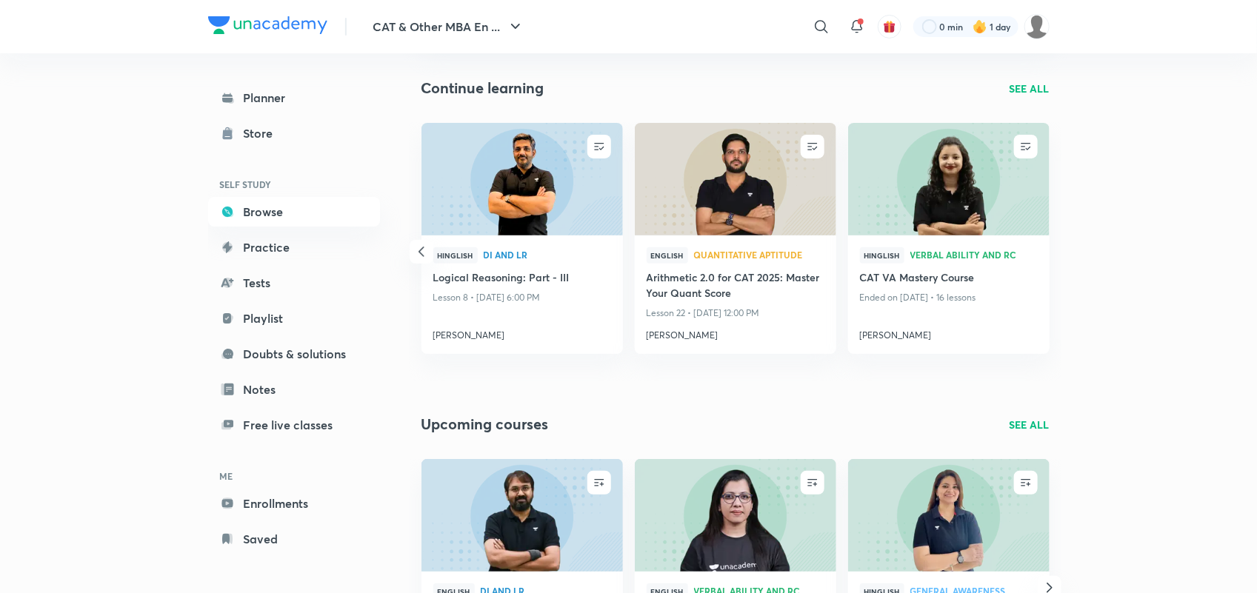
click at [423, 252] on icon "button" at bounding box center [422, 252] width 18 height 18
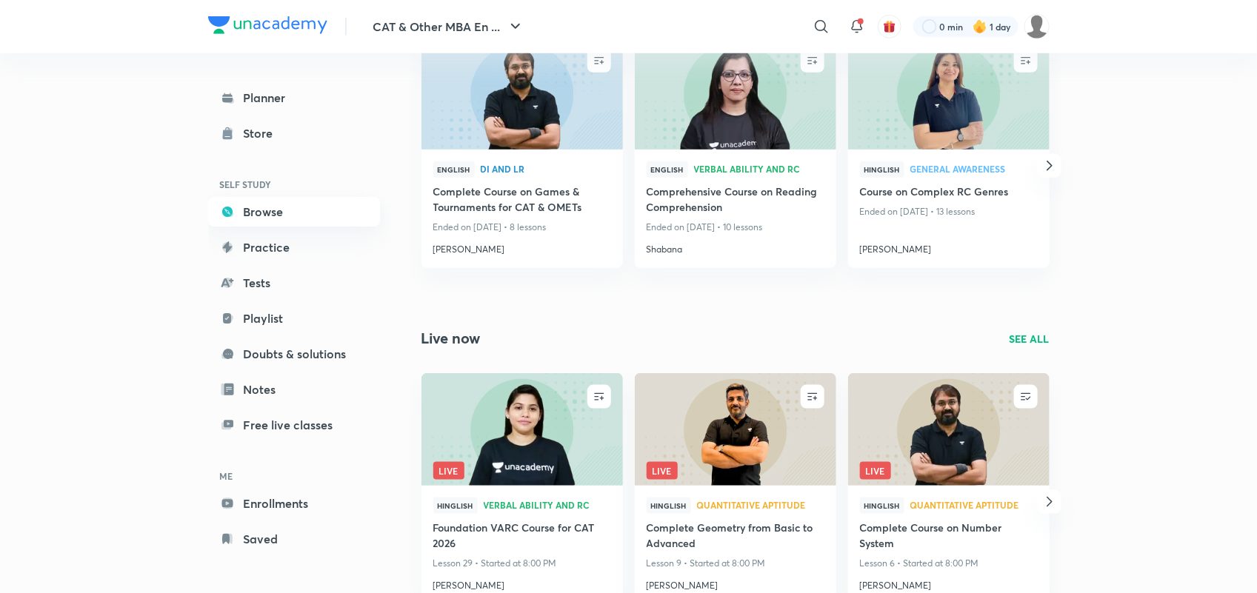
scroll to position [515, 0]
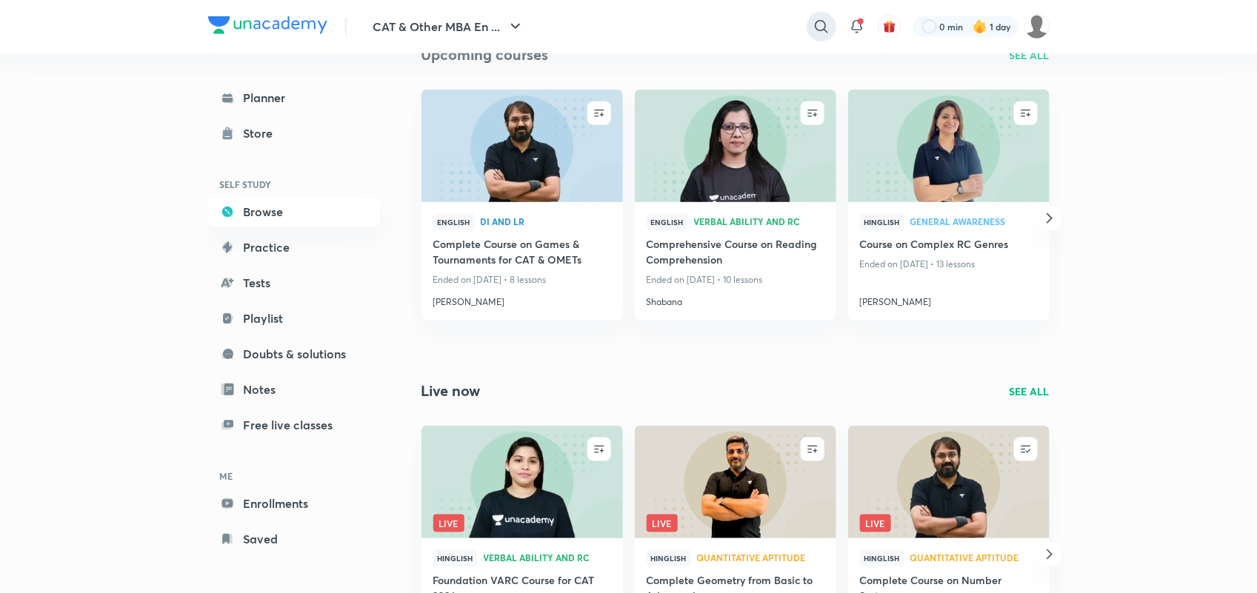
click at [820, 24] on icon at bounding box center [822, 27] width 18 height 18
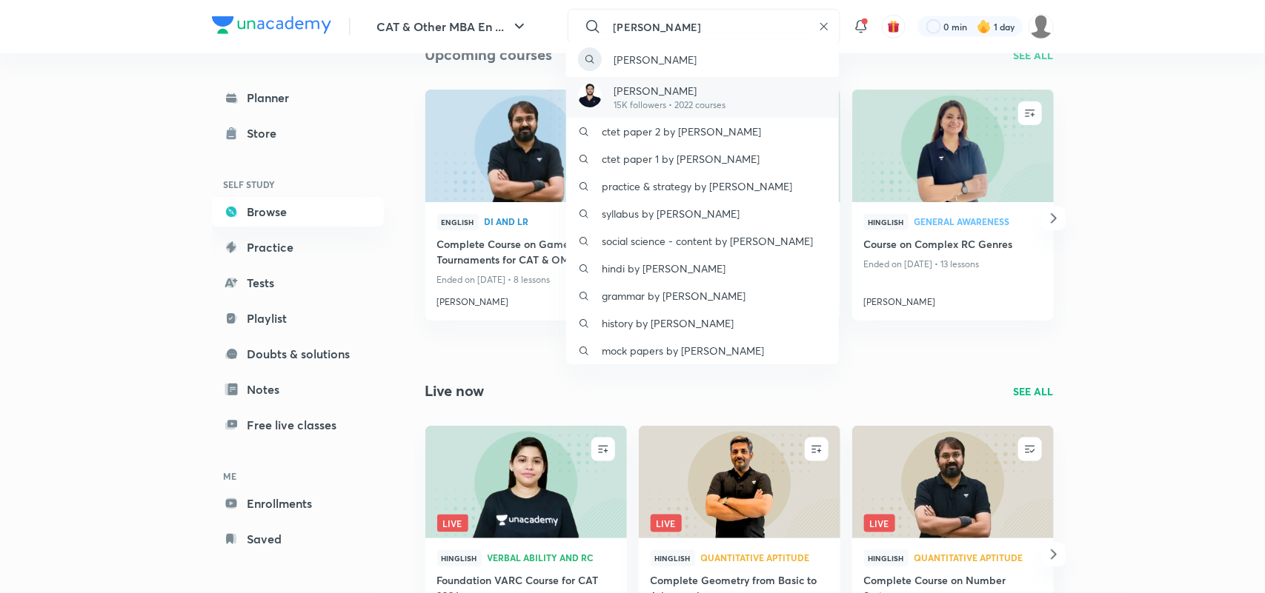
type input "Ravi Kumar"
click at [676, 85] on p "Ravi Kumar" at bounding box center [669, 91] width 112 height 16
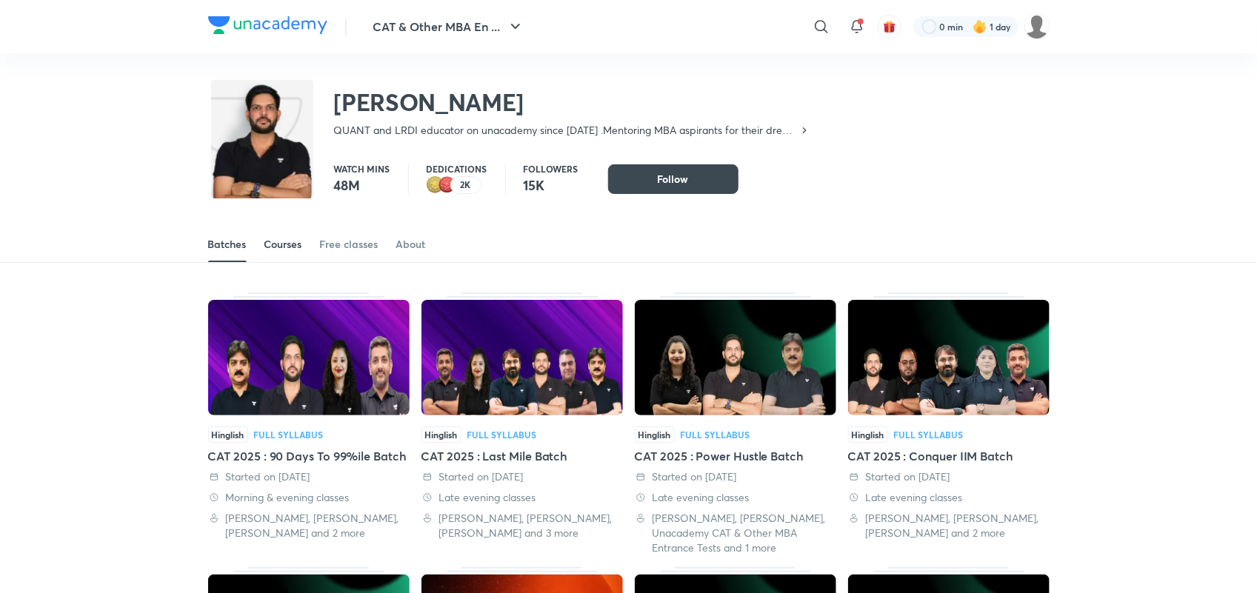
click at [294, 245] on div "Courses" at bounding box center [283, 244] width 38 height 15
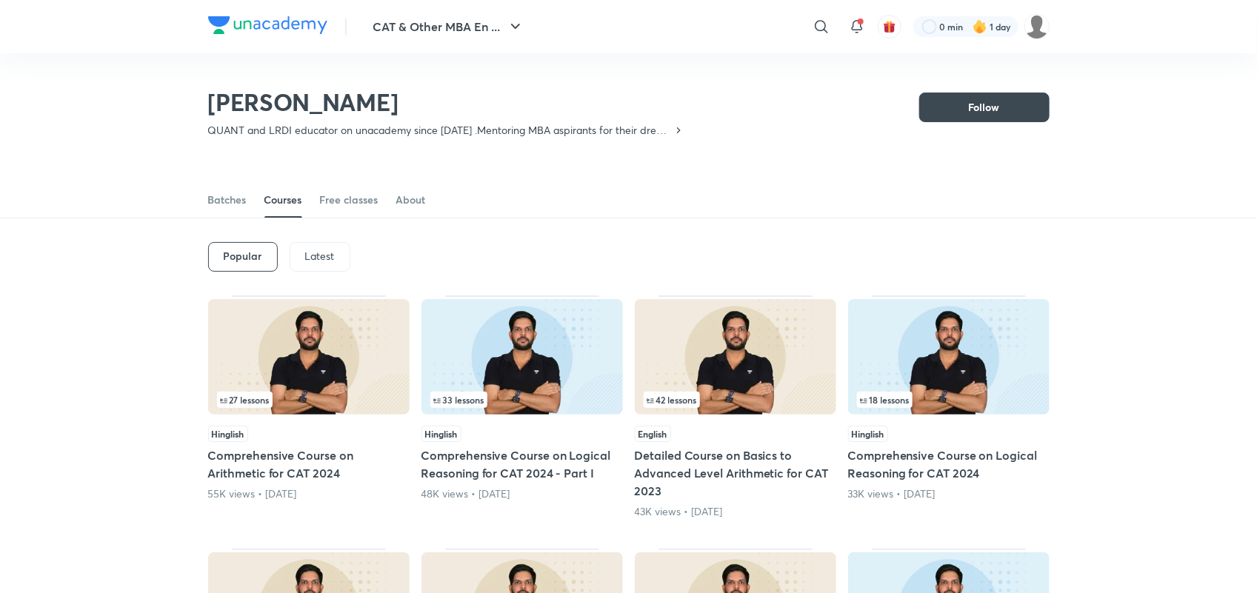
scroll to position [64, 0]
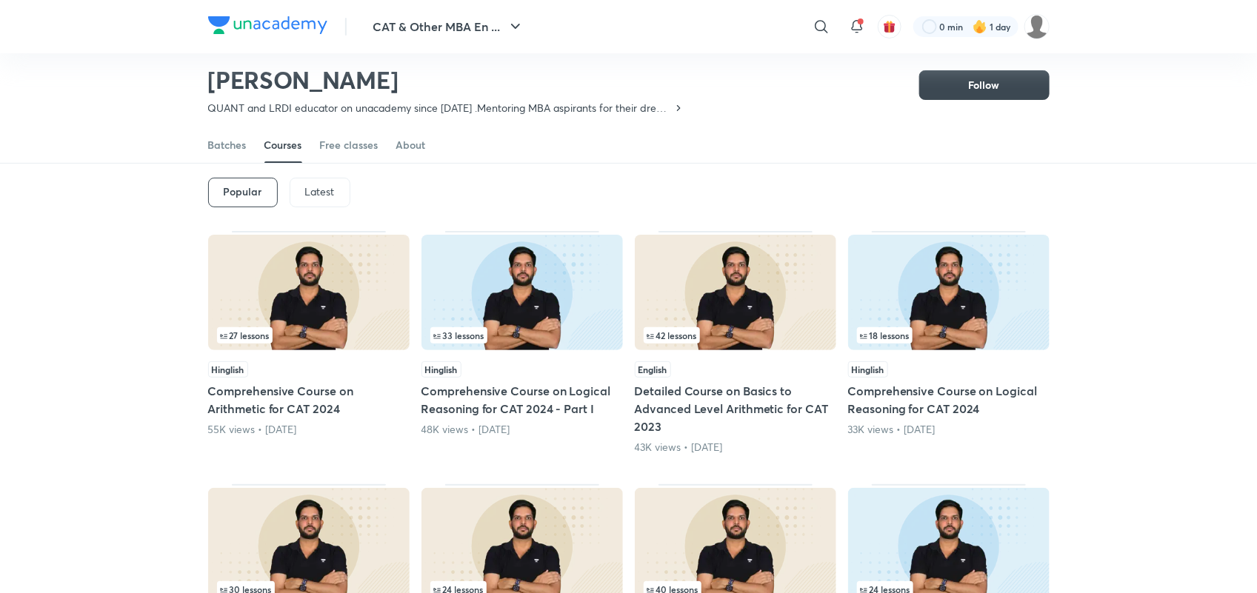
click at [317, 190] on p "Latest" at bounding box center [320, 192] width 30 height 12
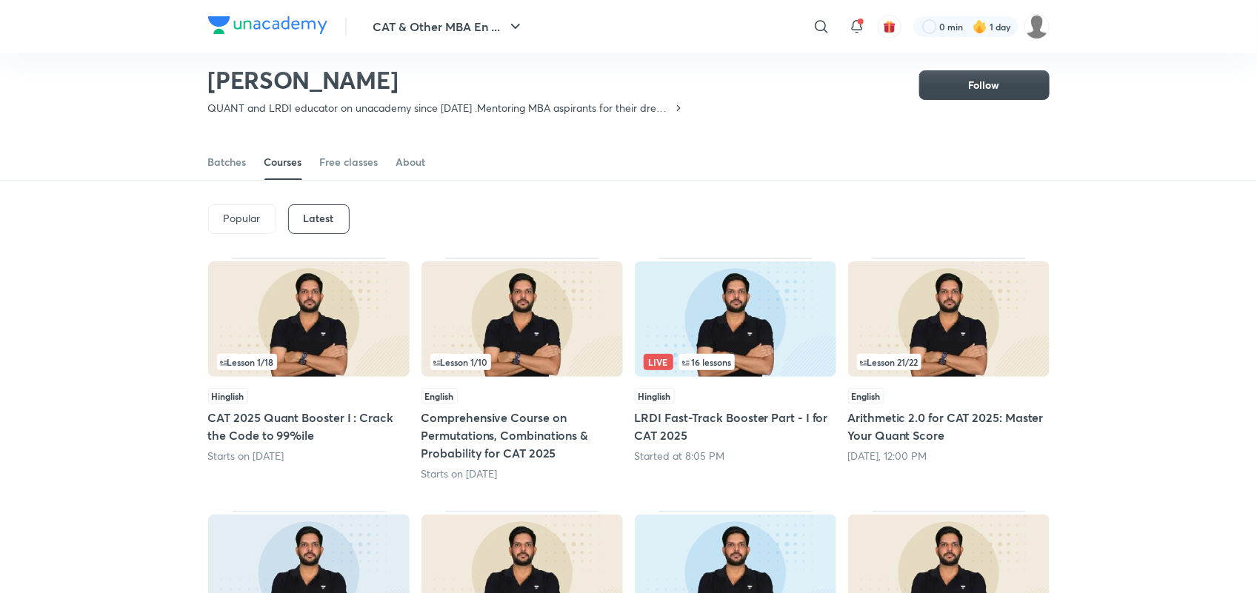
scroll to position [20, 0]
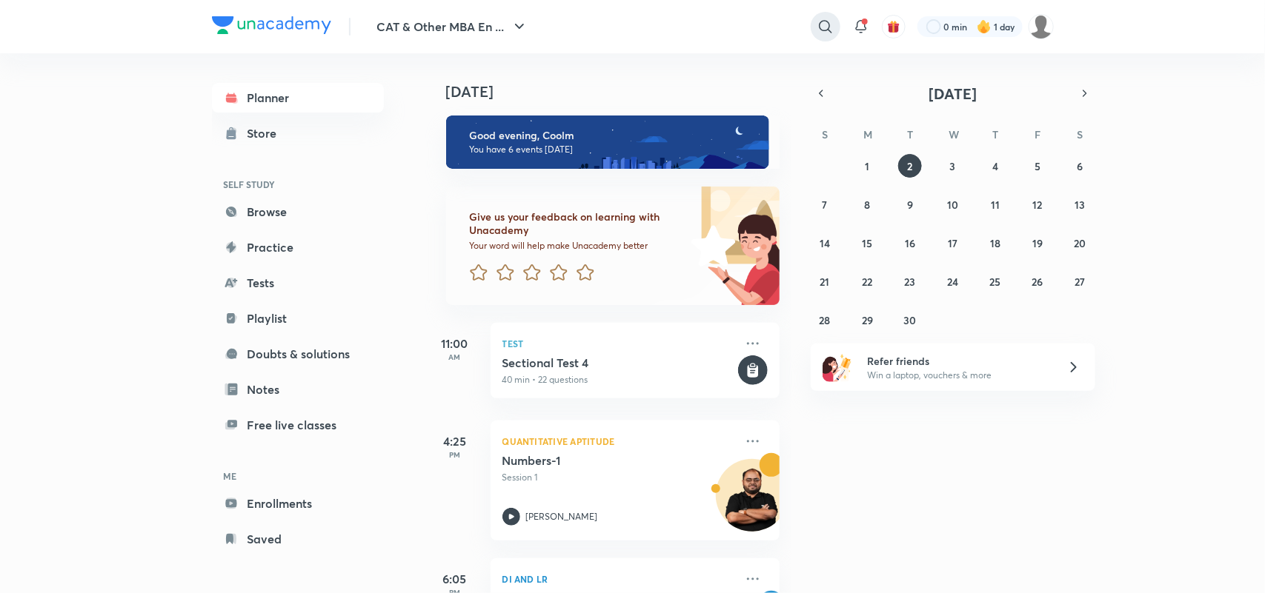
click at [824, 26] on icon at bounding box center [825, 27] width 18 height 18
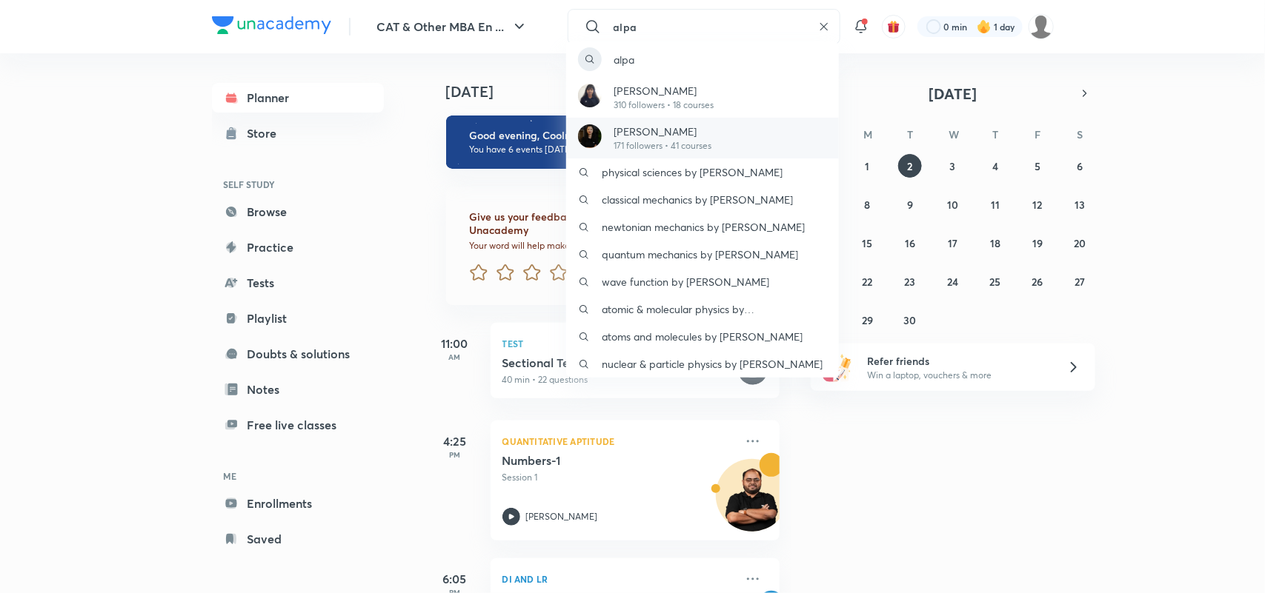
type input "alpa"
click at [639, 137] on p "Alpa Sharma" at bounding box center [662, 132] width 98 height 16
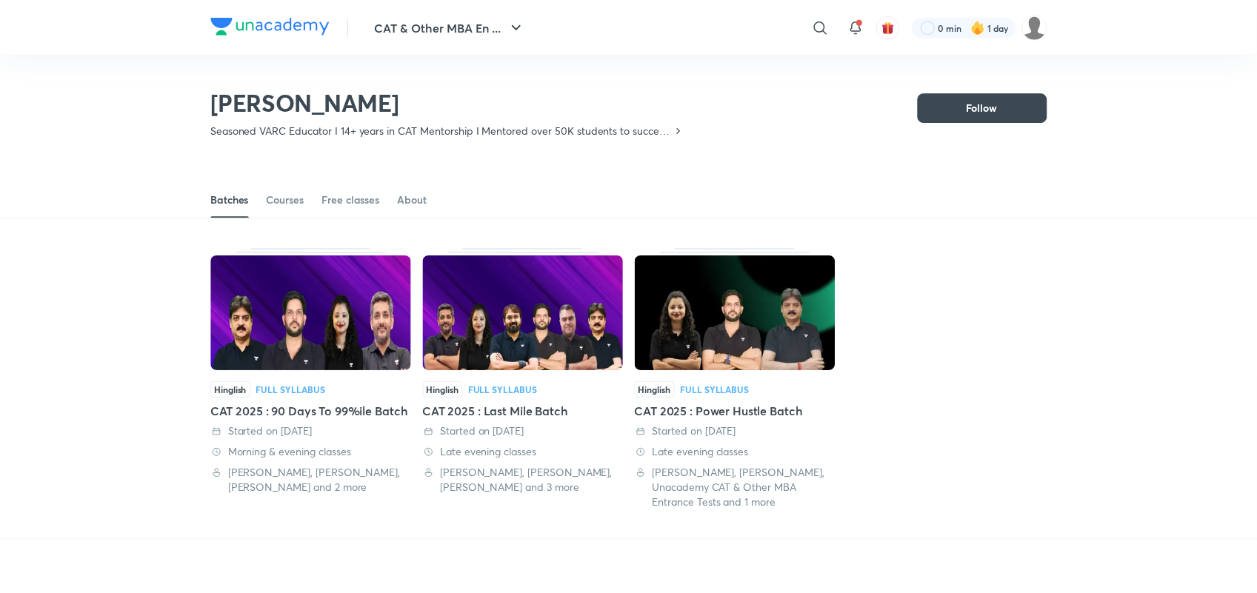
scroll to position [64, 0]
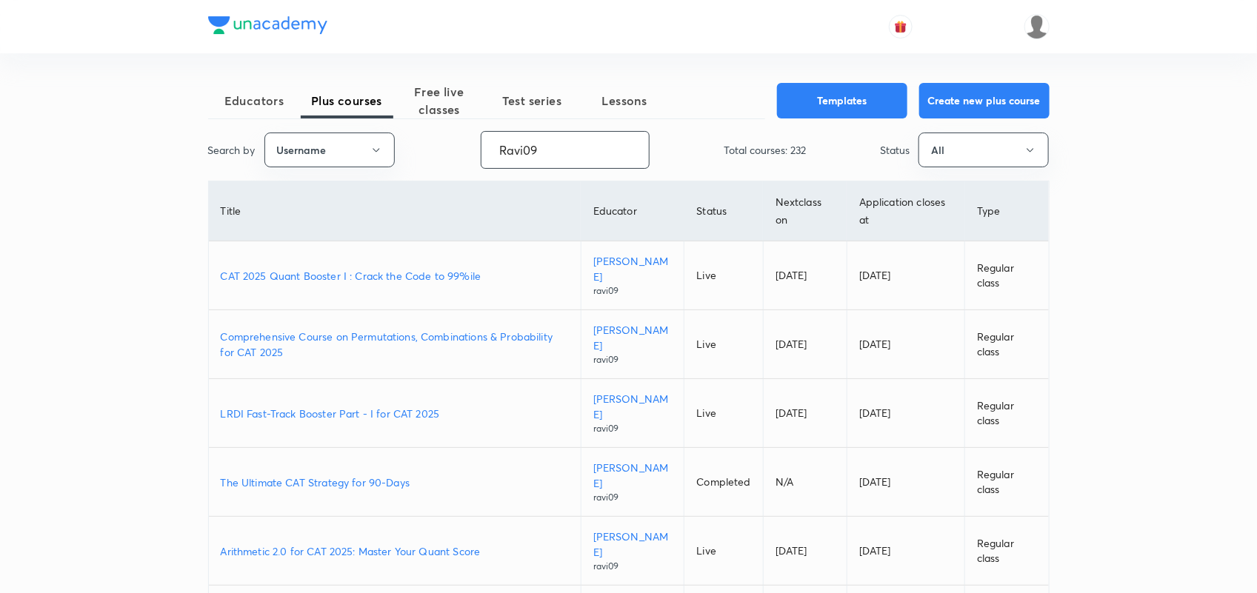
click at [548, 144] on input "Ravi09" at bounding box center [565, 150] width 167 height 38
paste input "unacademy-user-iv7r5wg0m4gu"
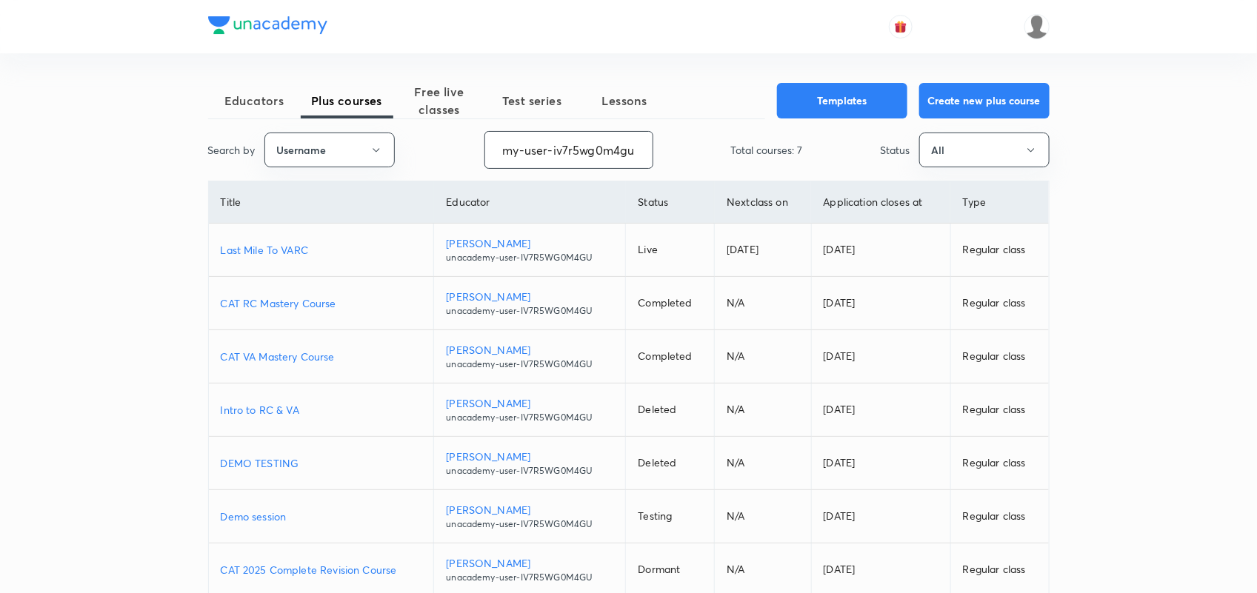
type input "unacademy-user-iv7r5wg0m4gu"
